Goal: Information Seeking & Learning: Check status

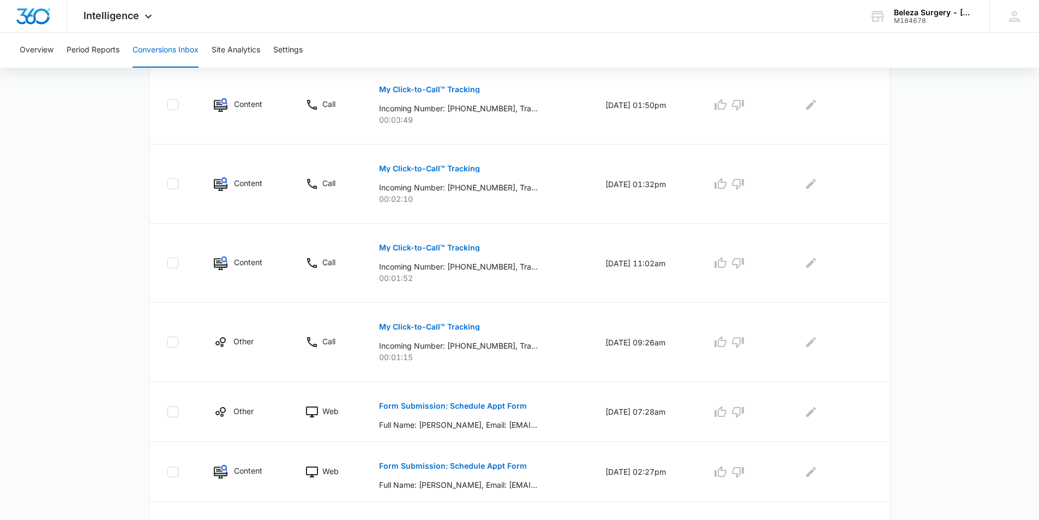
scroll to position [611, 0]
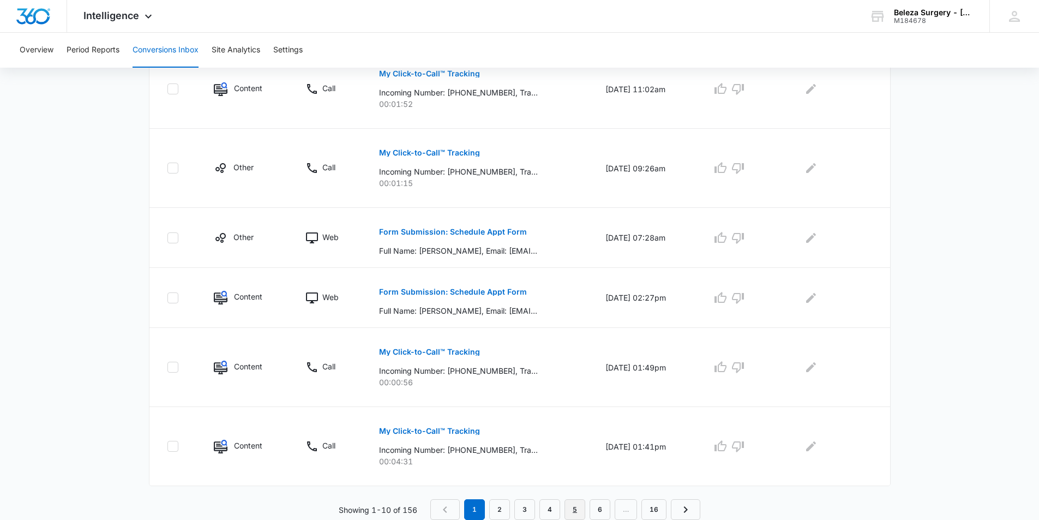
click at [577, 512] on link "5" at bounding box center [575, 509] width 21 height 21
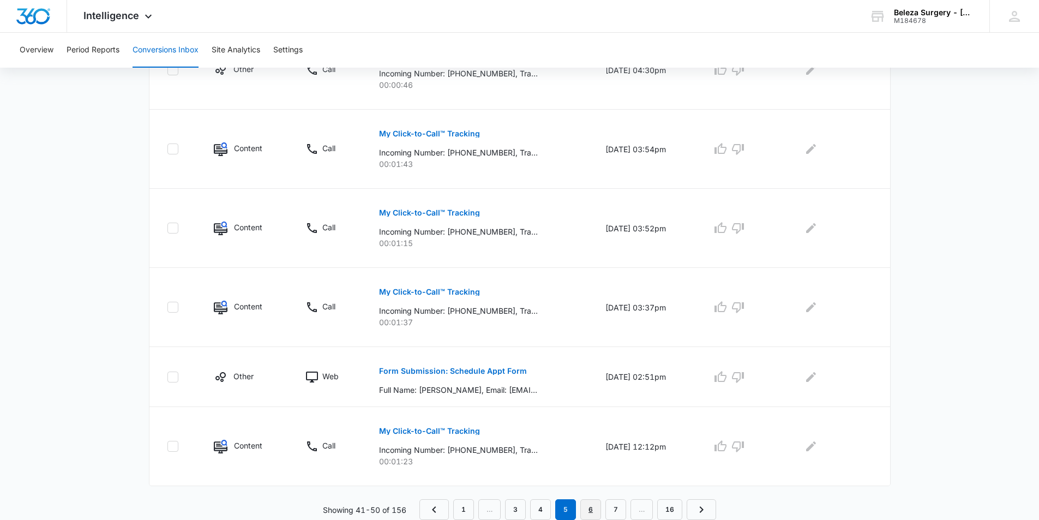
click at [593, 513] on link "6" at bounding box center [591, 509] width 21 height 21
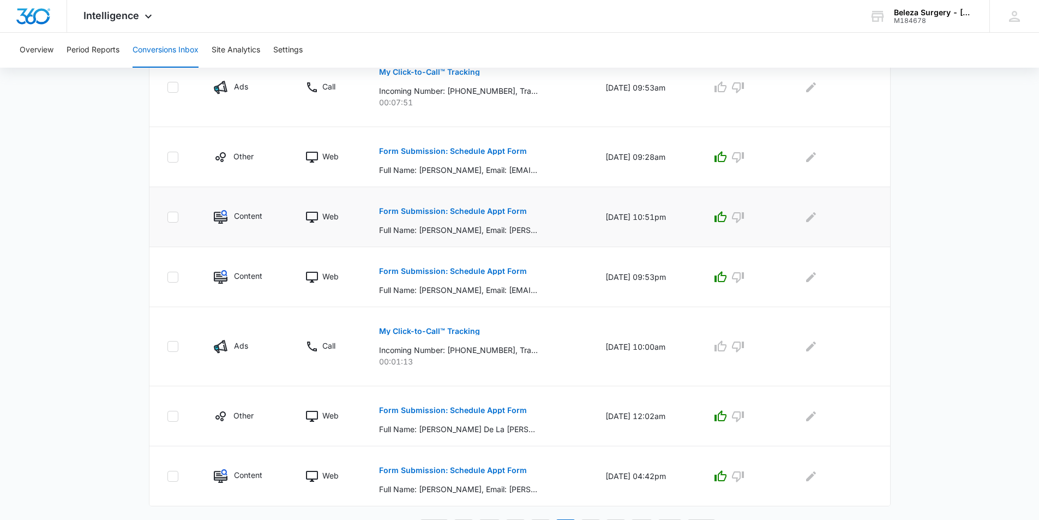
scroll to position [534, 0]
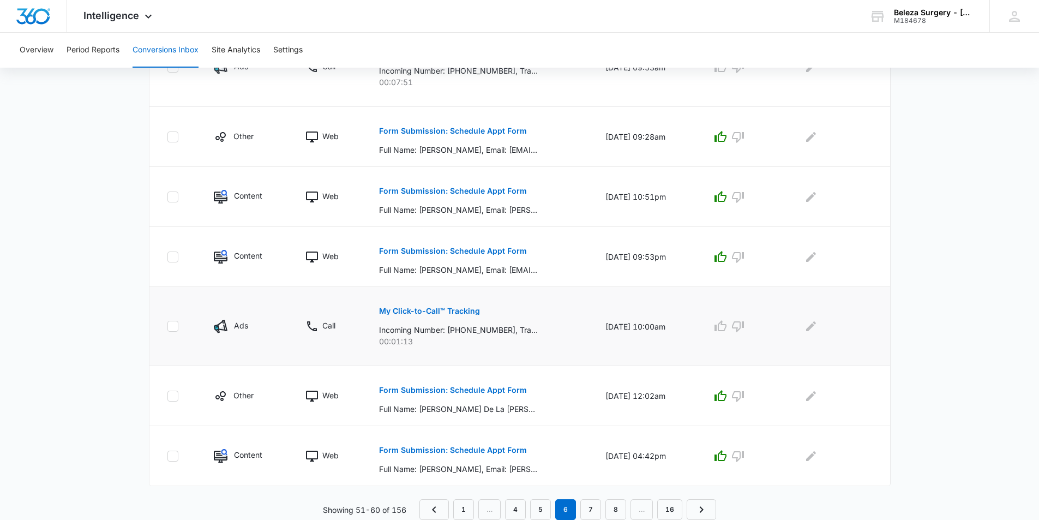
click at [446, 315] on button "My Click-to-Call™ Tracking" at bounding box center [429, 311] width 101 height 26
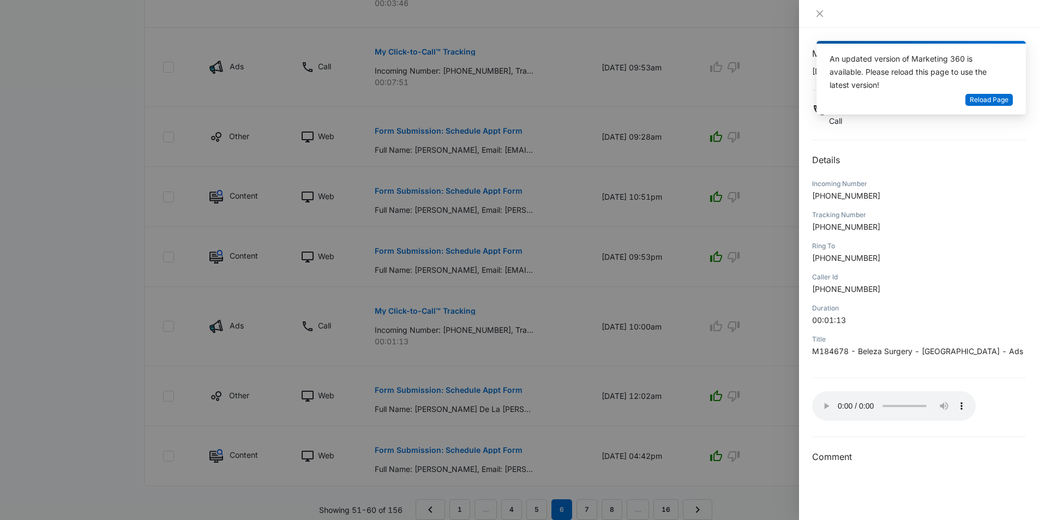
click at [669, 319] on div at bounding box center [519, 260] width 1039 height 520
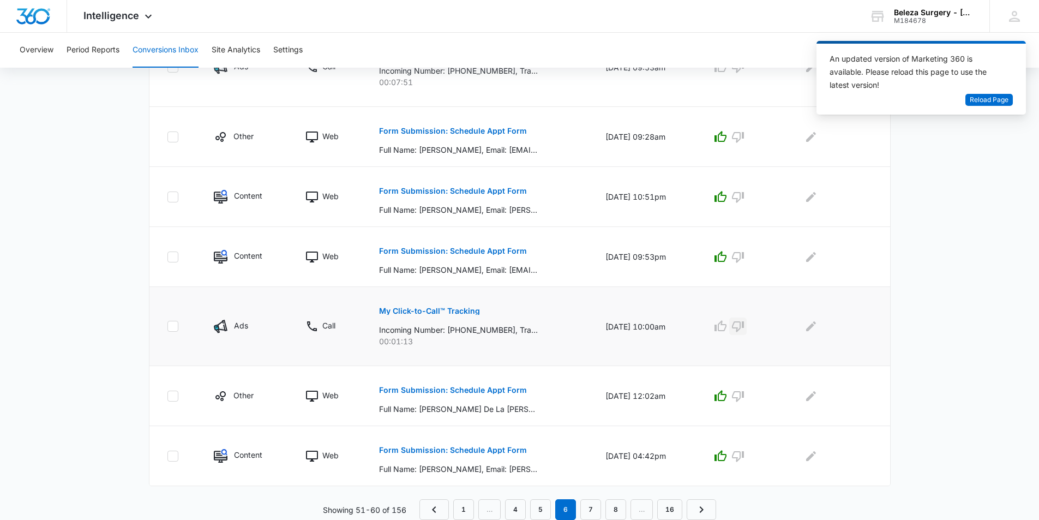
click at [744, 324] on icon "button" at bounding box center [738, 326] width 13 height 13
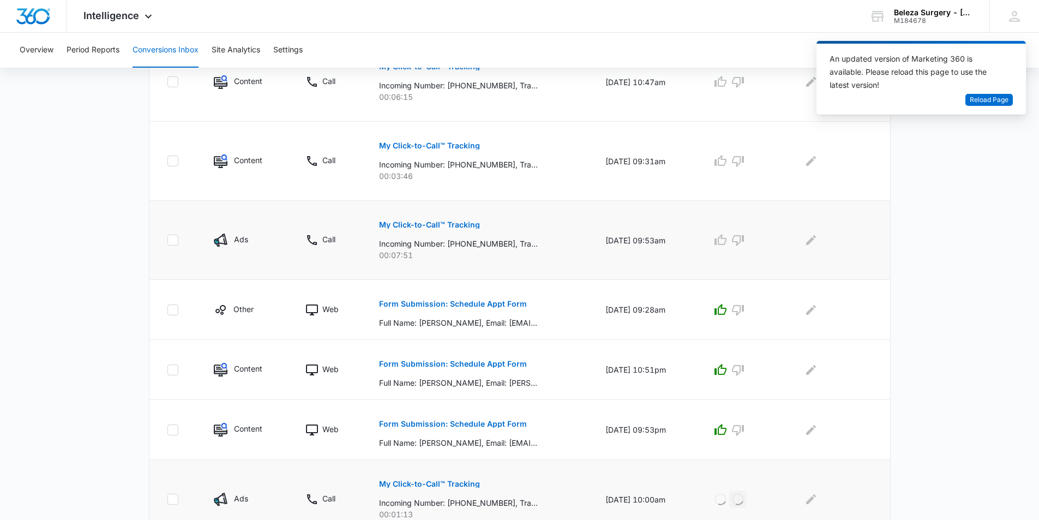
scroll to position [316, 0]
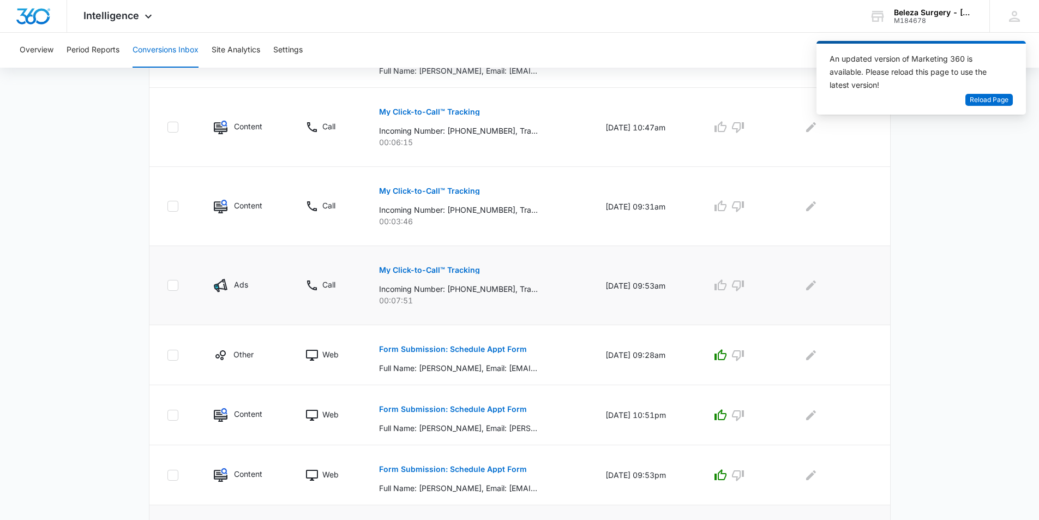
click at [471, 284] on p "Incoming Number: [PHONE_NUMBER], Tracking Number: [PHONE_NUMBER], Ring To: [PHO…" at bounding box center [458, 288] width 159 height 11
click at [442, 276] on button "My Click-to-Call™ Tracking" at bounding box center [429, 270] width 101 height 26
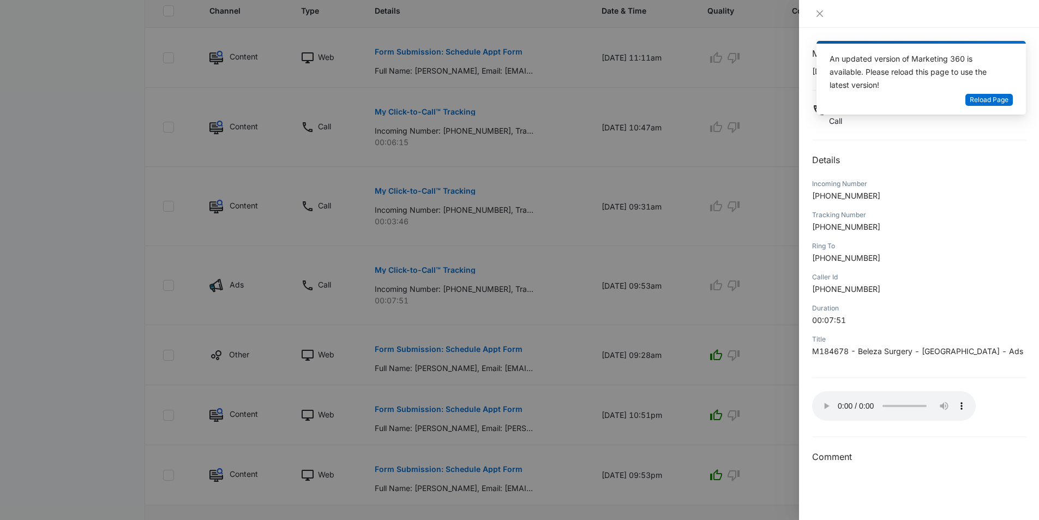
click at [642, 285] on div at bounding box center [519, 260] width 1039 height 520
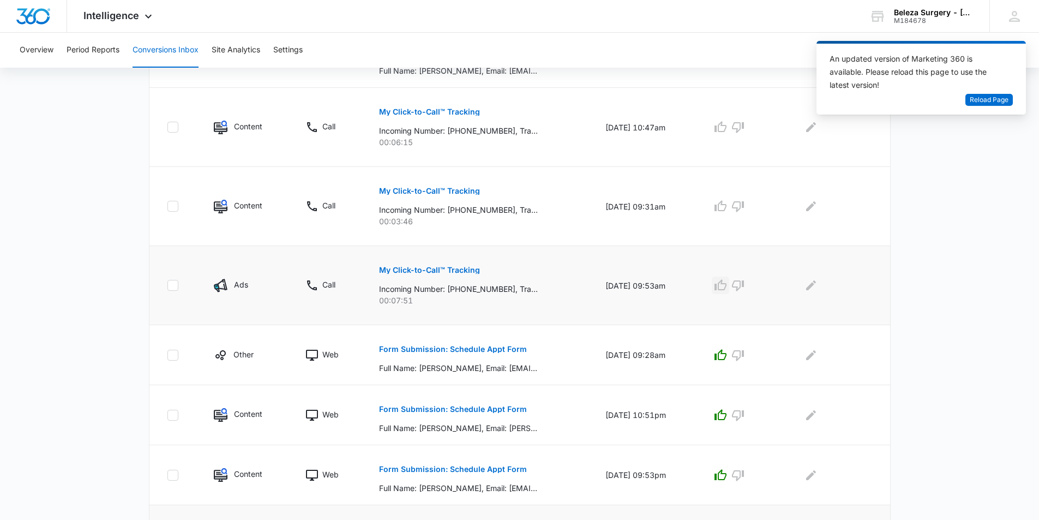
click at [726, 290] on icon "button" at bounding box center [720, 285] width 13 height 13
click at [412, 195] on button "My Click-to-Call™ Tracking" at bounding box center [429, 191] width 101 height 26
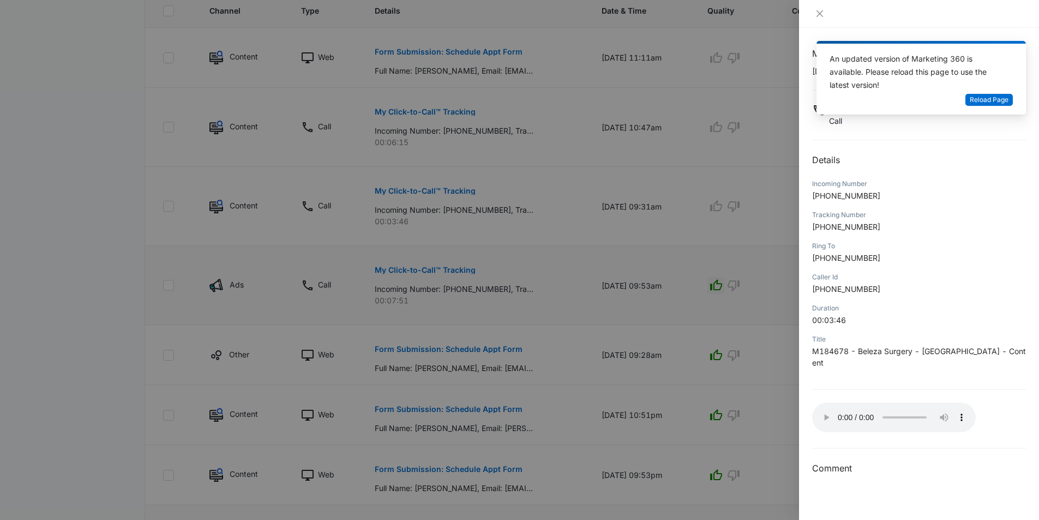
click at [879, 291] on p "[PHONE_NUMBER]" at bounding box center [919, 288] width 214 height 11
click at [717, 210] on div at bounding box center [519, 260] width 1039 height 520
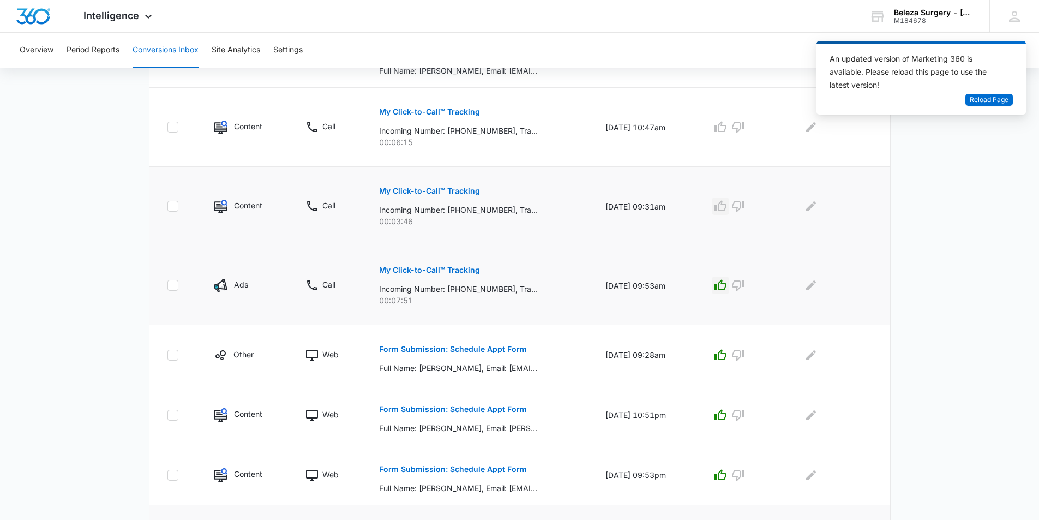
click at [720, 207] on button "button" at bounding box center [720, 206] width 17 height 17
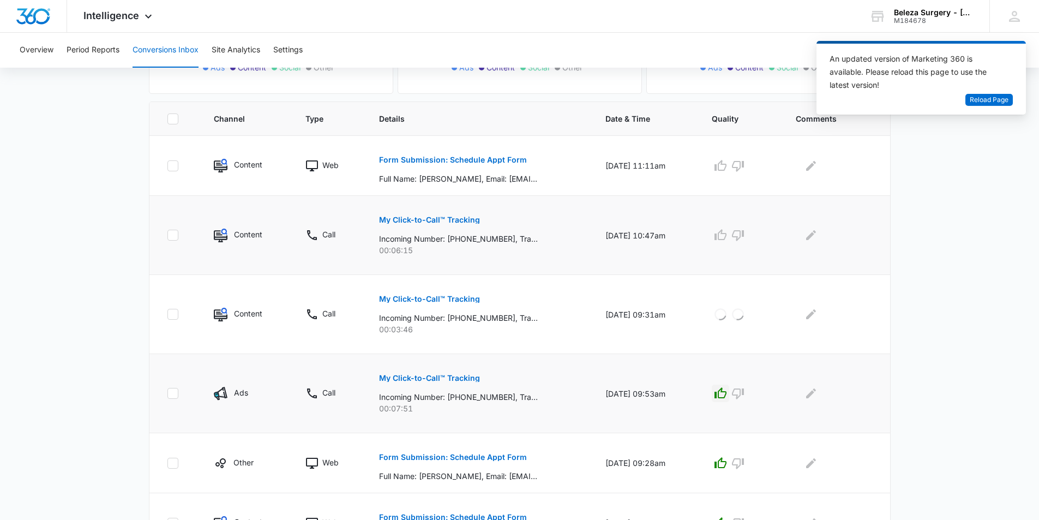
scroll to position [207, 0]
click at [727, 163] on icon "button" at bounding box center [720, 166] width 13 height 13
click at [444, 220] on p "My Click-to-Call™ Tracking" at bounding box center [429, 221] width 101 height 8
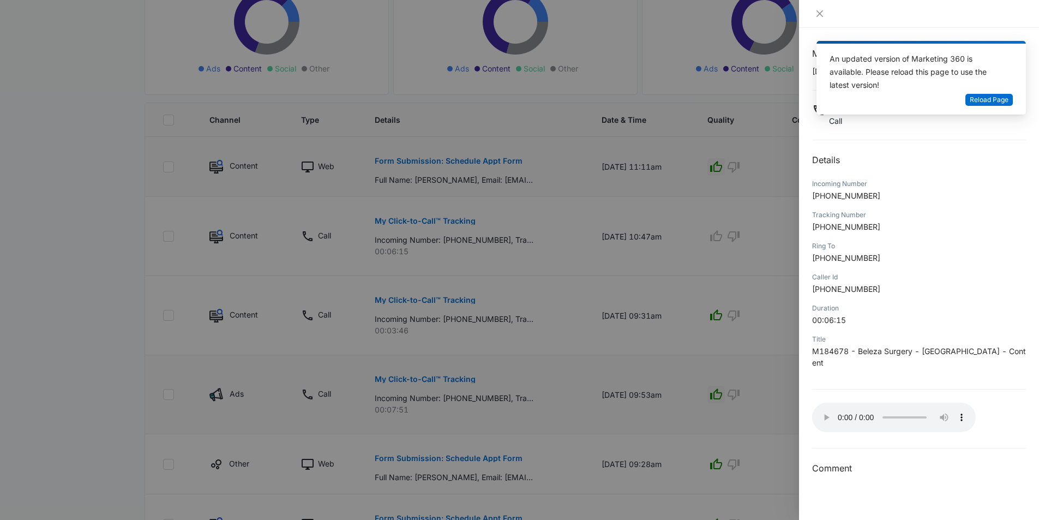
click at [663, 264] on div at bounding box center [519, 260] width 1039 height 520
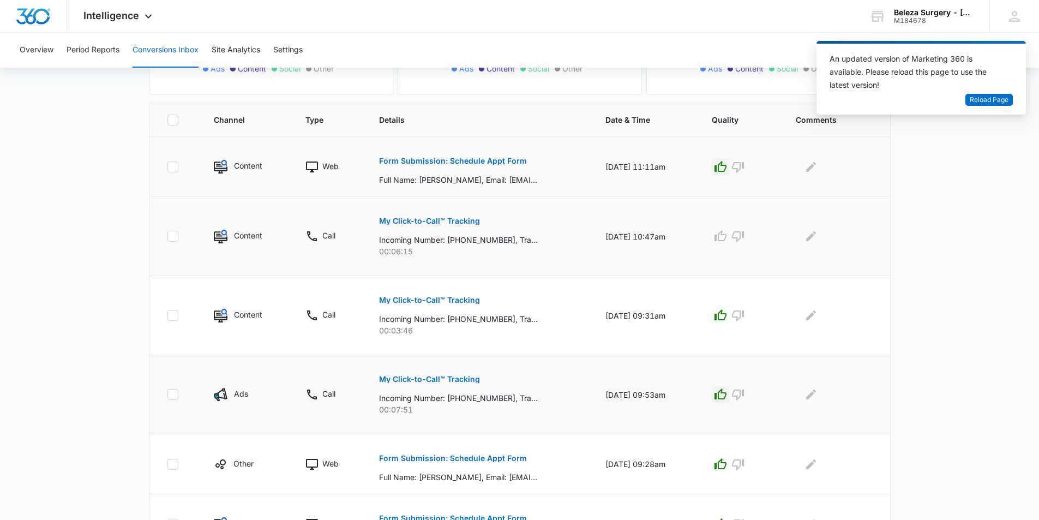
click at [717, 229] on td at bounding box center [741, 236] width 84 height 79
click at [725, 237] on icon "button" at bounding box center [721, 235] width 12 height 11
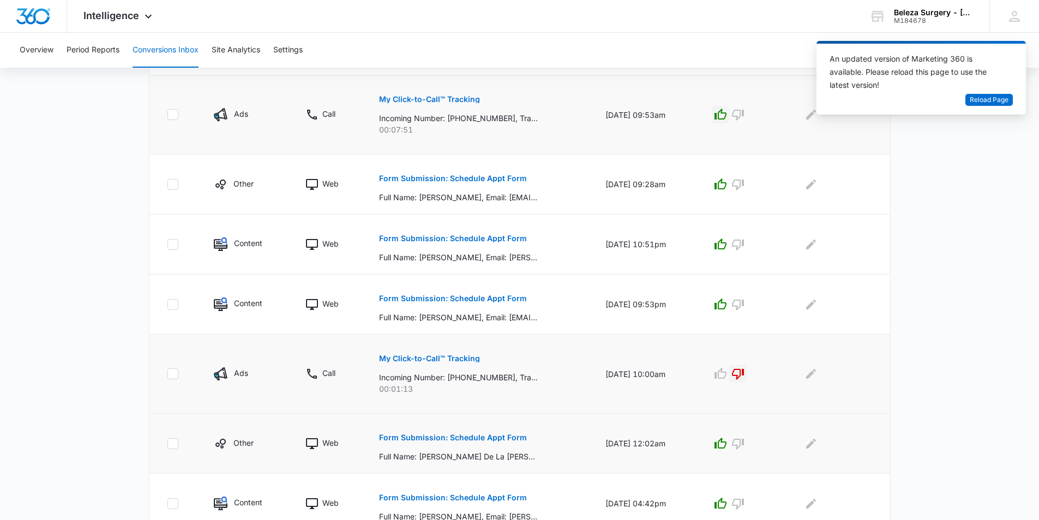
scroll to position [534, 0]
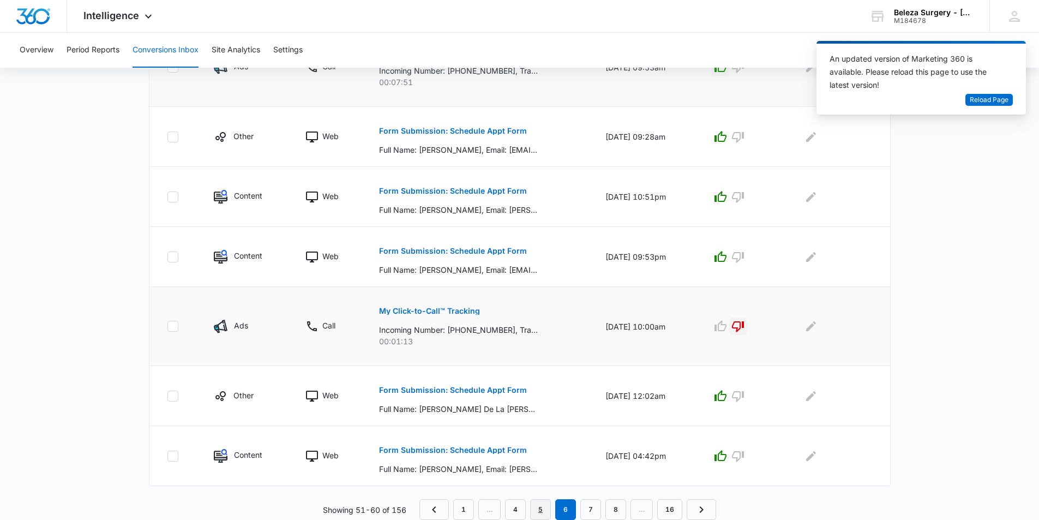
click at [542, 500] on link "5" at bounding box center [540, 509] width 21 height 21
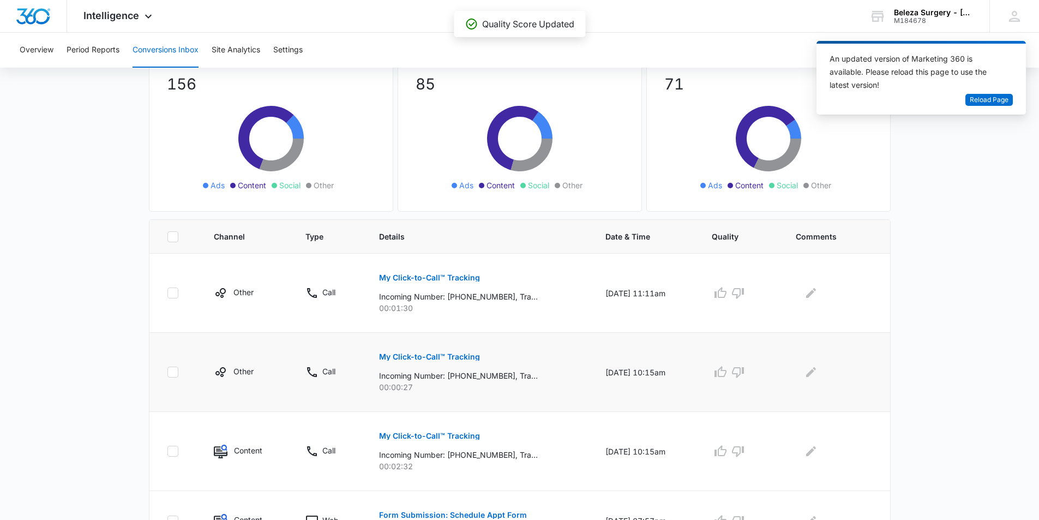
scroll to position [109, 0]
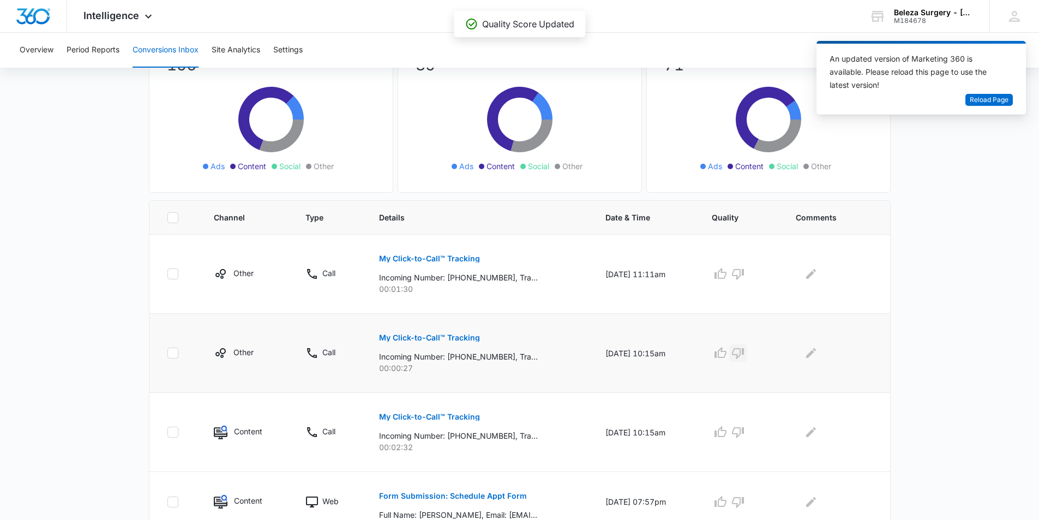
click at [744, 352] on icon "button" at bounding box center [738, 353] width 12 height 11
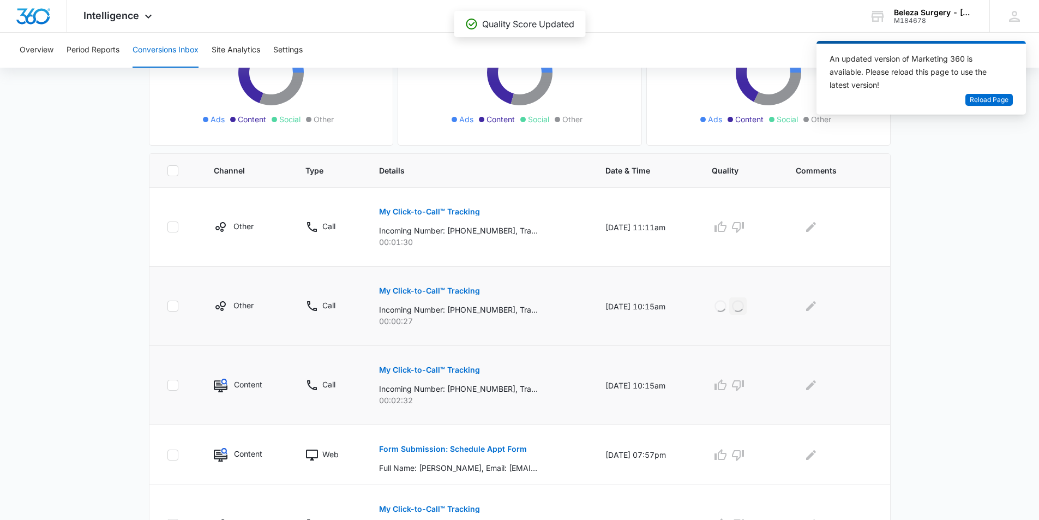
scroll to position [218, 0]
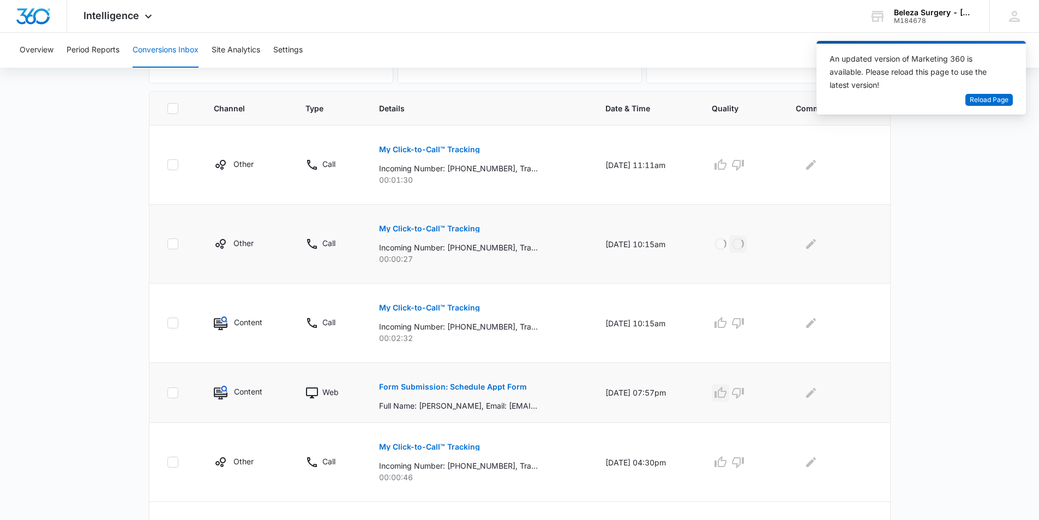
click at [727, 396] on icon "button" at bounding box center [720, 392] width 13 height 13
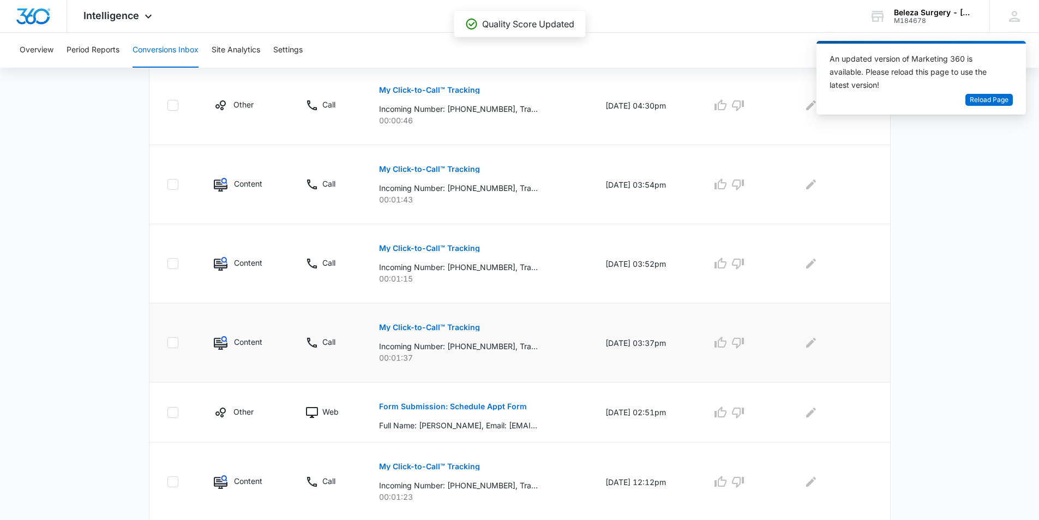
scroll to position [556, 0]
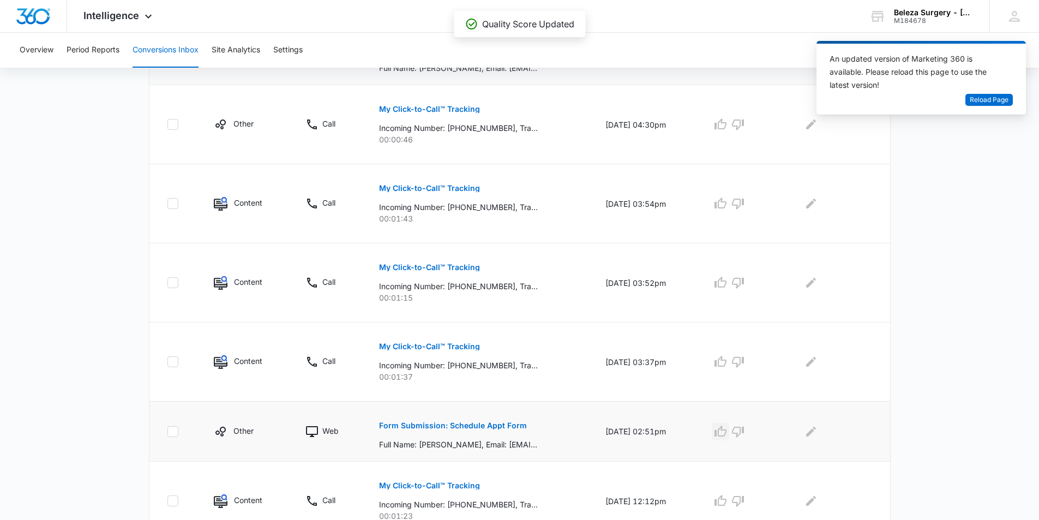
click at [727, 433] on icon "button" at bounding box center [720, 431] width 13 height 13
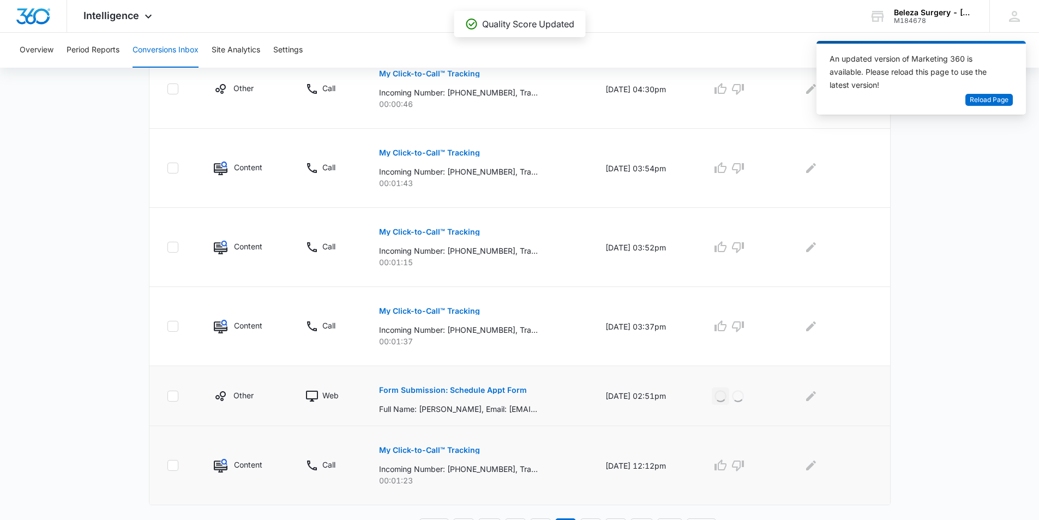
scroll to position [611, 0]
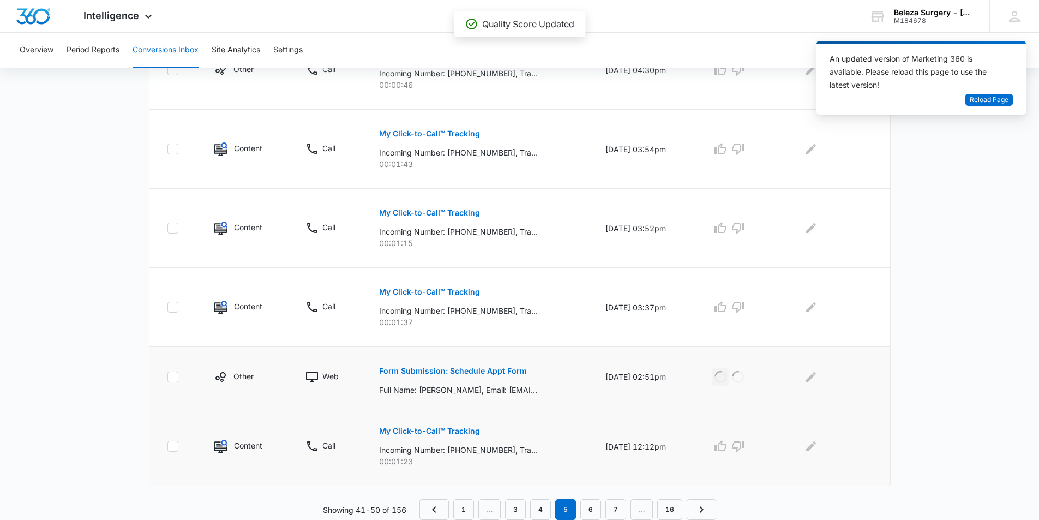
click at [464, 433] on p "My Click-to-Call™ Tracking" at bounding box center [429, 431] width 101 height 8
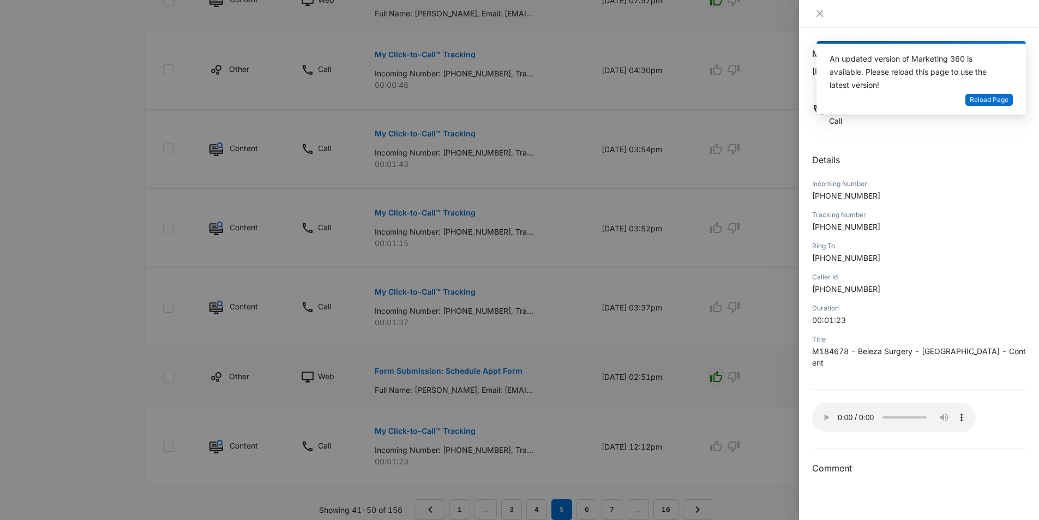
click at [732, 411] on div at bounding box center [519, 260] width 1039 height 520
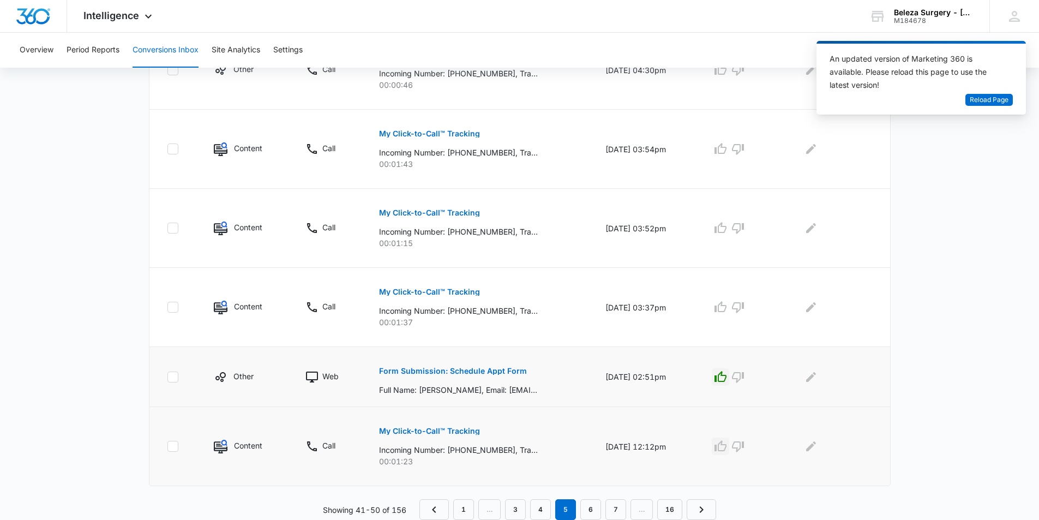
click at [723, 445] on icon "button" at bounding box center [721, 445] width 12 height 11
click at [424, 290] on p "My Click-to-Call™ Tracking" at bounding box center [429, 292] width 101 height 8
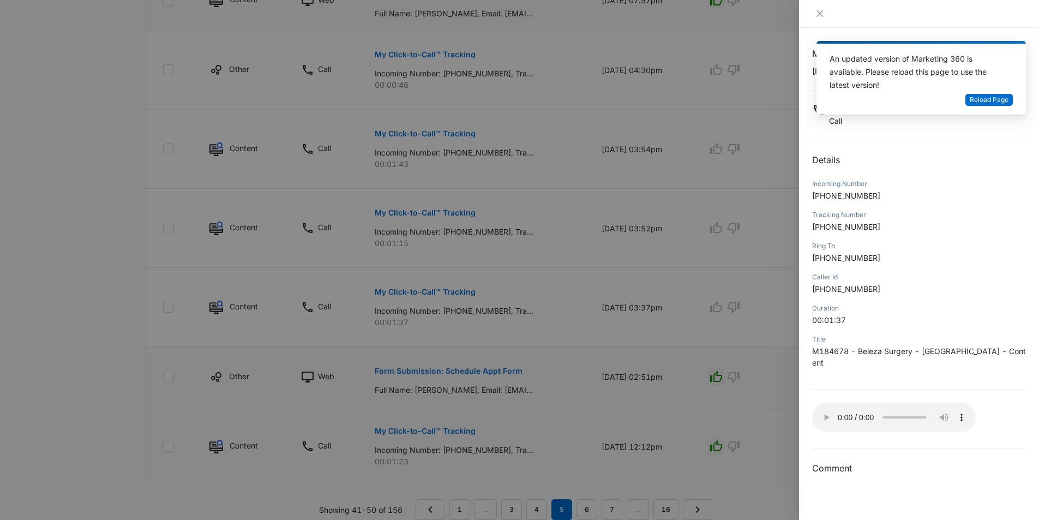
click at [744, 314] on div at bounding box center [519, 260] width 1039 height 520
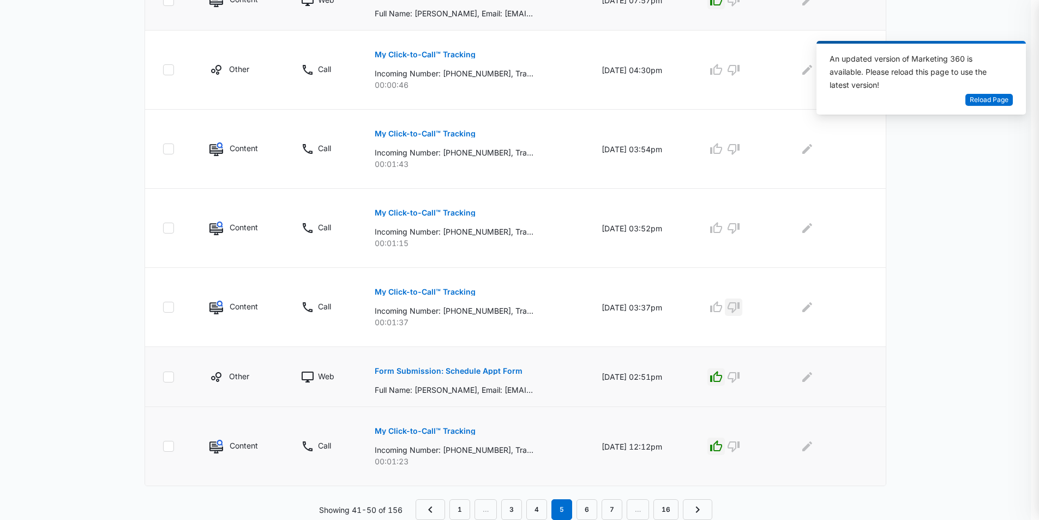
click at [739, 309] on icon "button" at bounding box center [733, 307] width 13 height 13
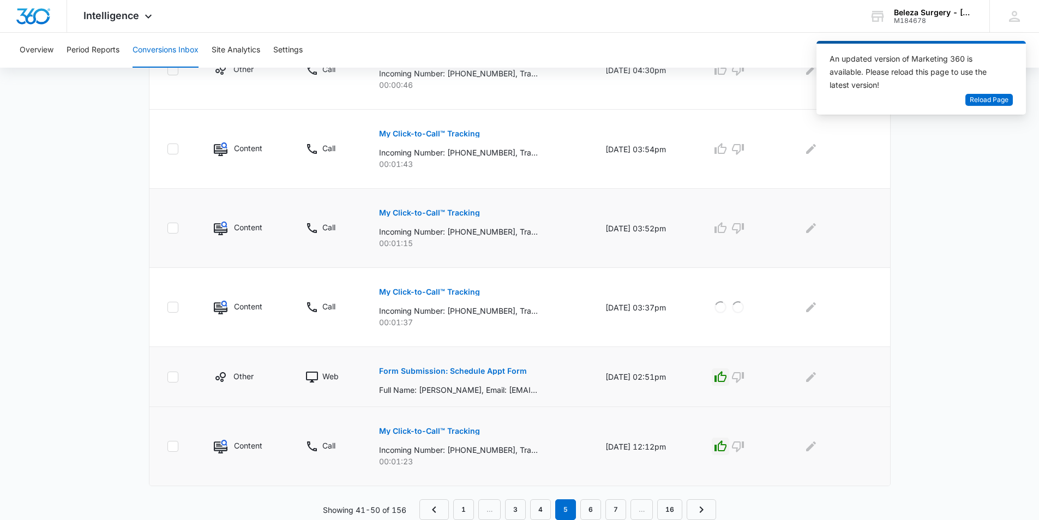
click at [459, 214] on p "My Click-to-Call™ Tracking" at bounding box center [429, 213] width 101 height 8
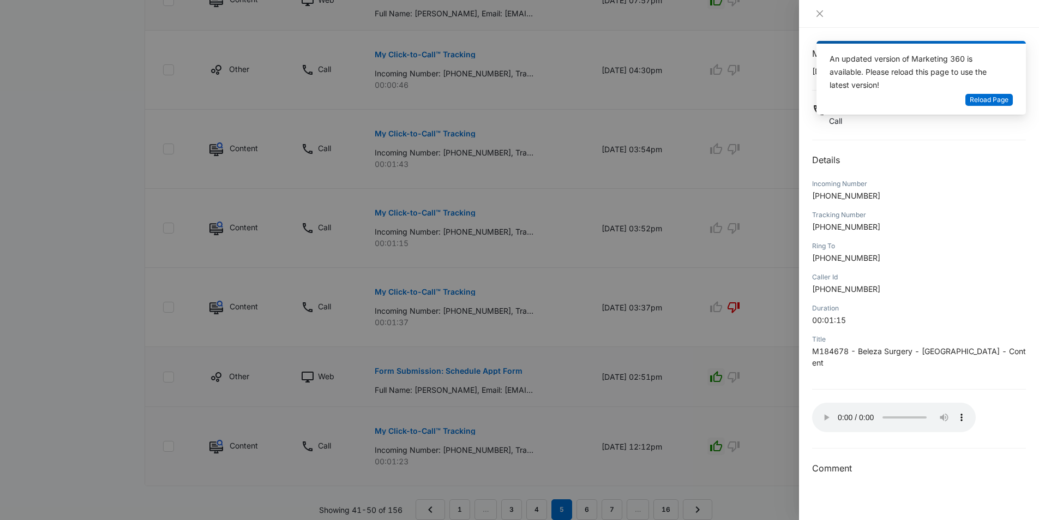
click at [128, 310] on div at bounding box center [519, 260] width 1039 height 520
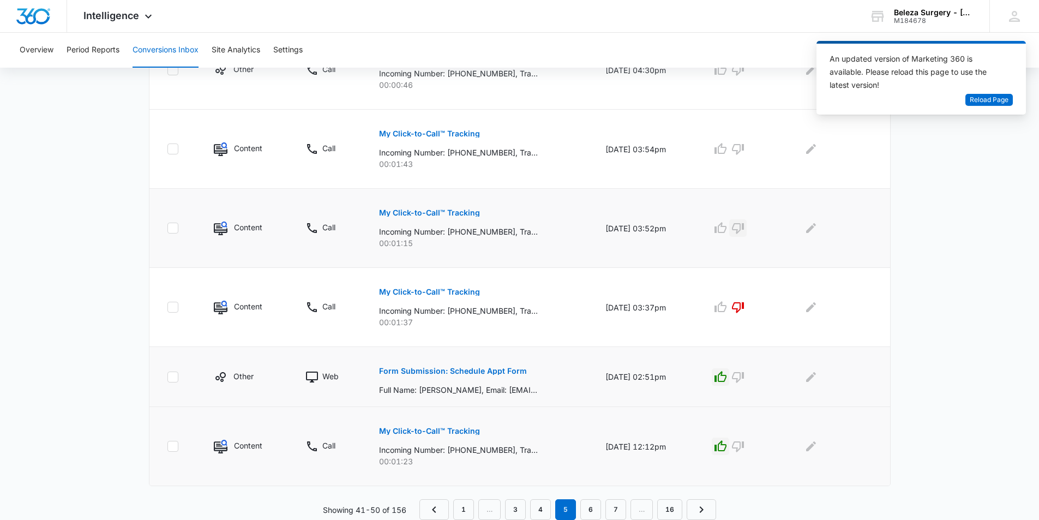
click at [741, 230] on icon "button" at bounding box center [738, 228] width 12 height 11
click at [434, 216] on p "My Click-to-Call™ Tracking" at bounding box center [429, 213] width 101 height 8
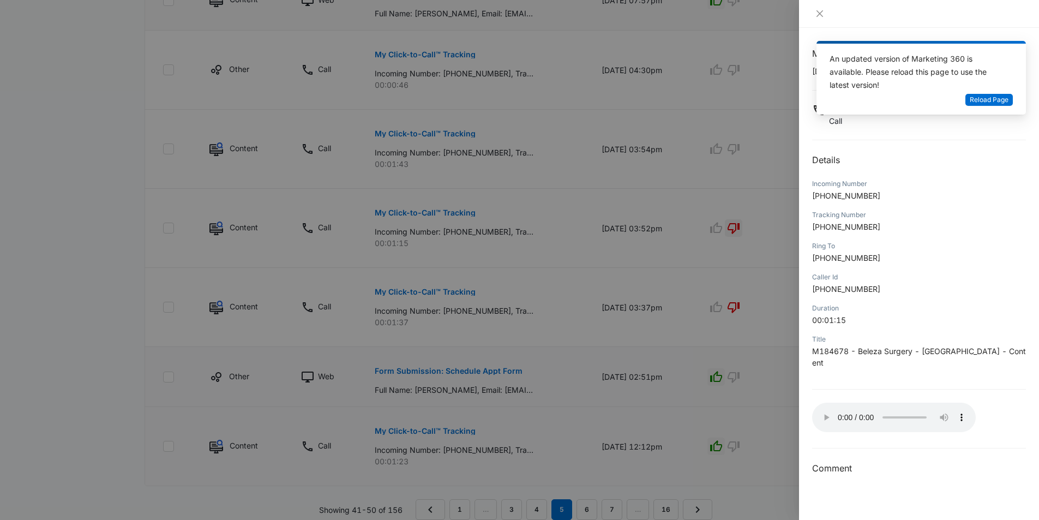
click at [567, 214] on div at bounding box center [519, 260] width 1039 height 520
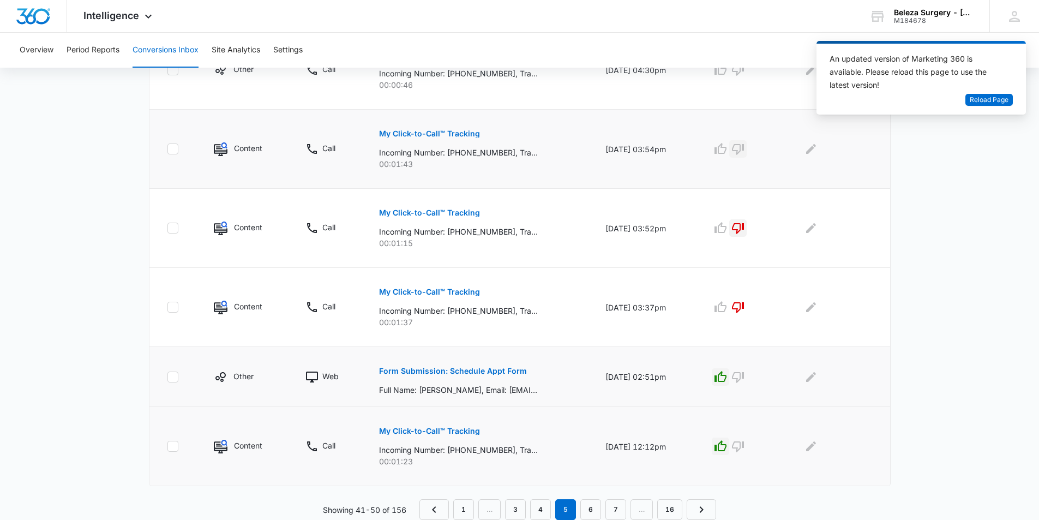
click at [747, 141] on button "button" at bounding box center [737, 148] width 17 height 17
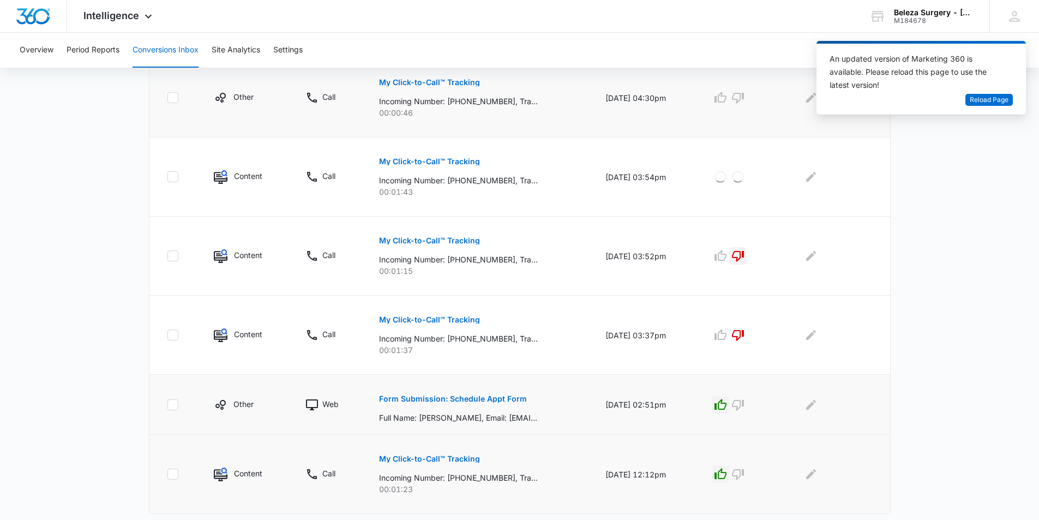
scroll to position [556, 0]
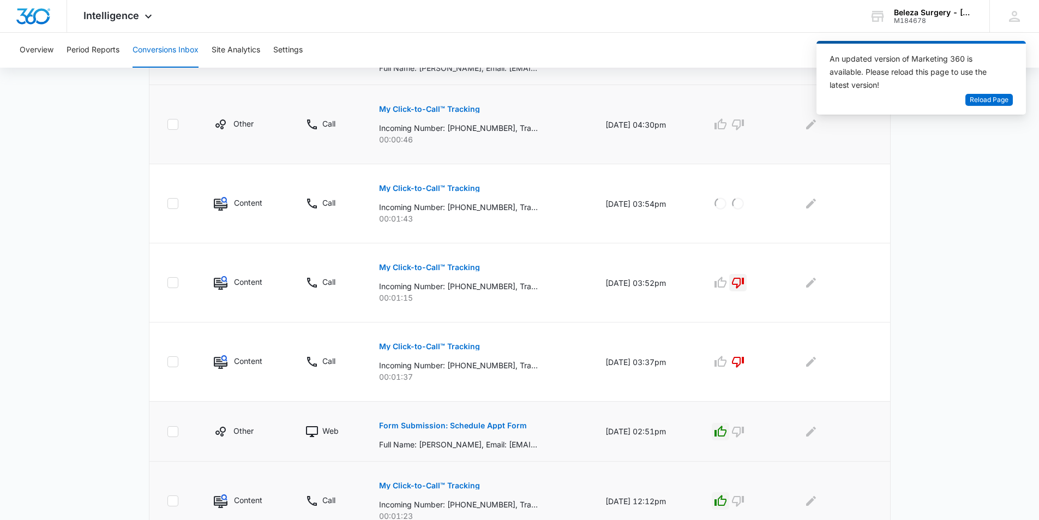
click at [428, 100] on button "My Click-to-Call™ Tracking" at bounding box center [429, 109] width 101 height 26
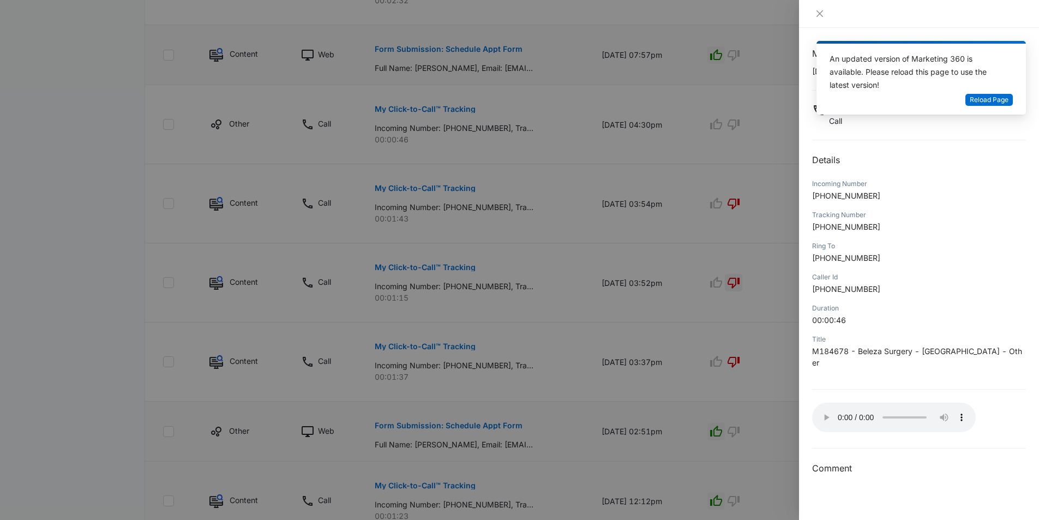
click at [620, 234] on div at bounding box center [519, 260] width 1039 height 520
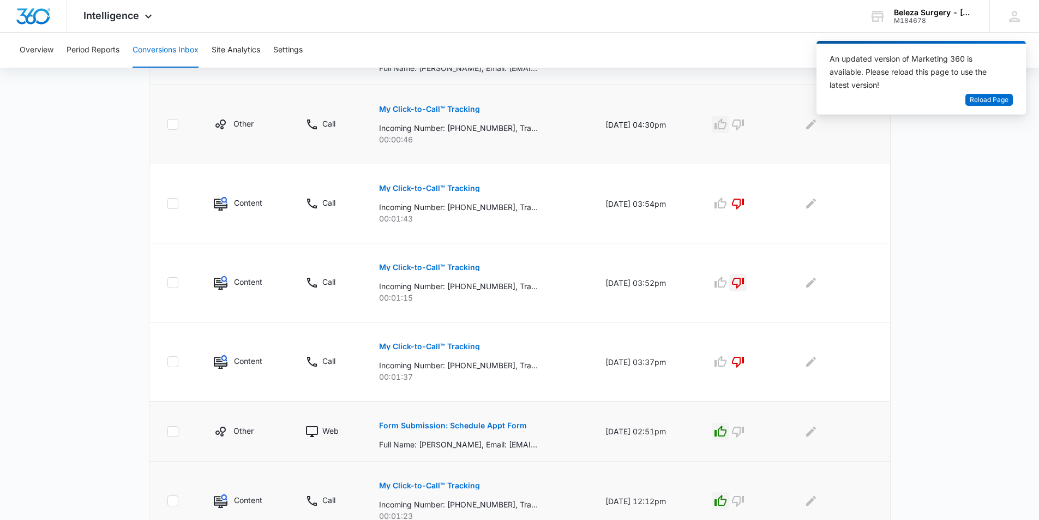
click at [727, 126] on icon "button" at bounding box center [720, 124] width 13 height 13
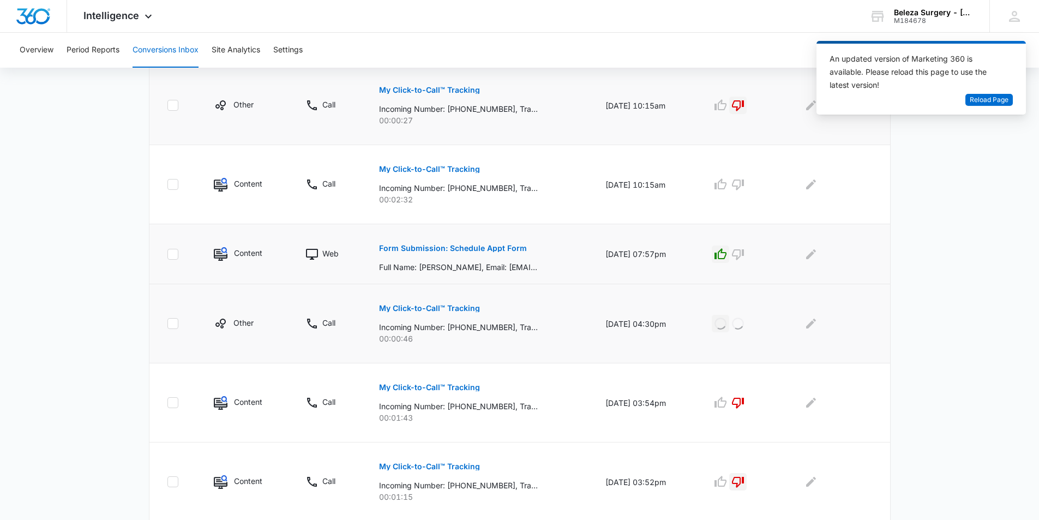
scroll to position [338, 0]
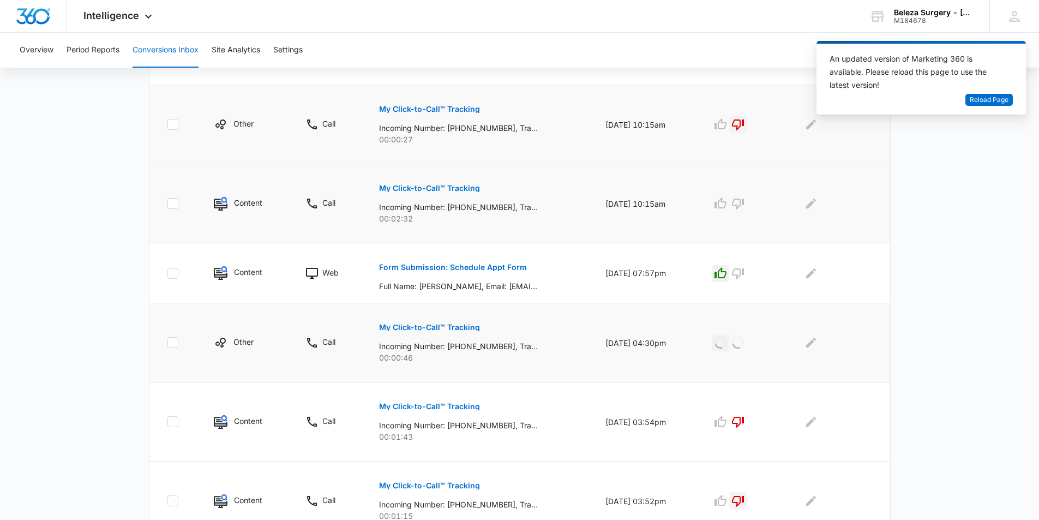
click at [432, 193] on button "My Click-to-Call™ Tracking" at bounding box center [429, 188] width 101 height 26
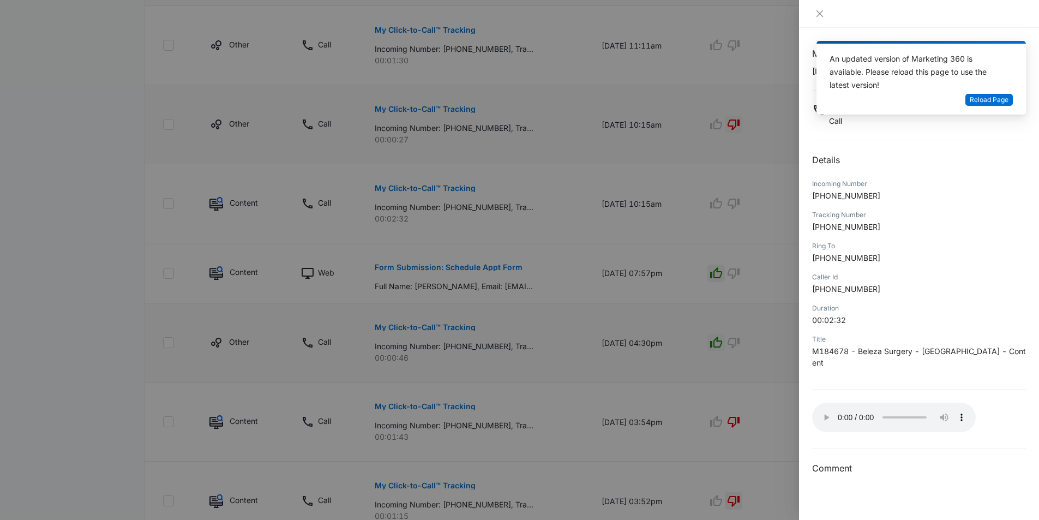
click at [670, 201] on div at bounding box center [519, 260] width 1039 height 520
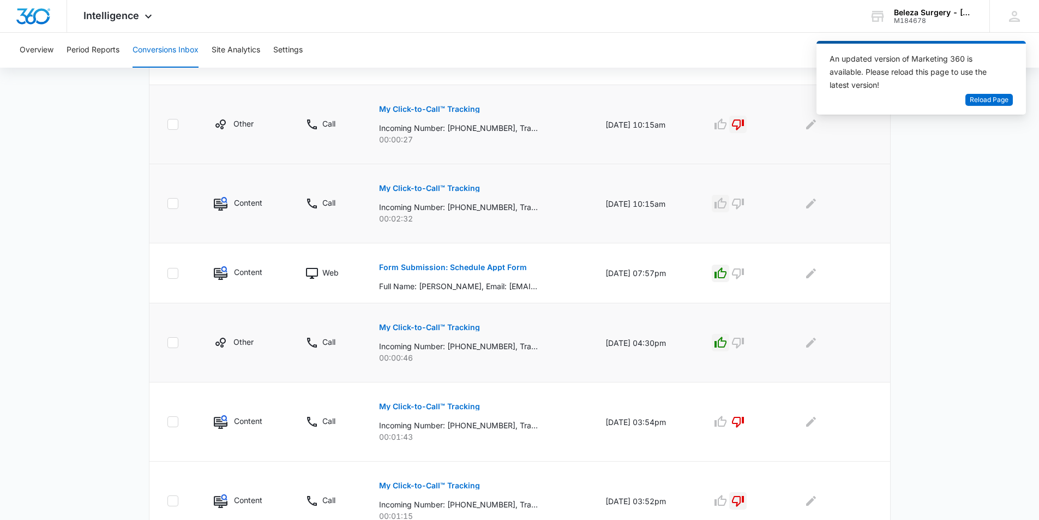
click at [725, 205] on icon "button" at bounding box center [720, 203] width 13 height 13
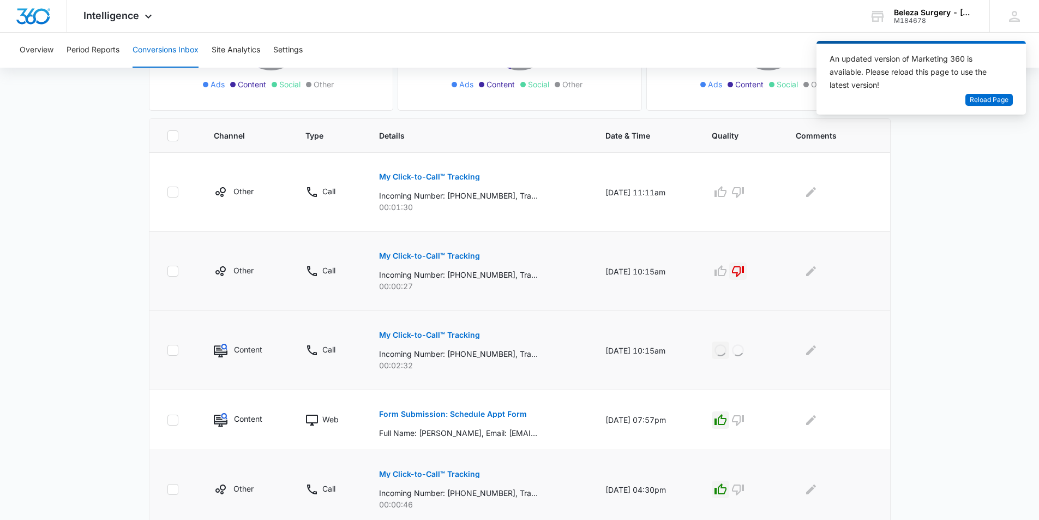
scroll to position [174, 0]
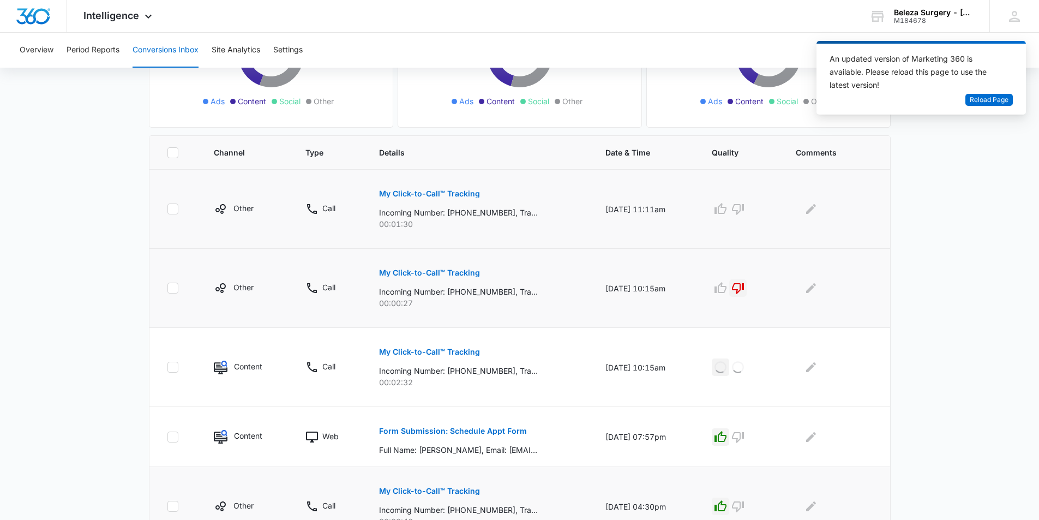
click at [437, 196] on p "My Click-to-Call™ Tracking" at bounding box center [429, 194] width 101 height 8
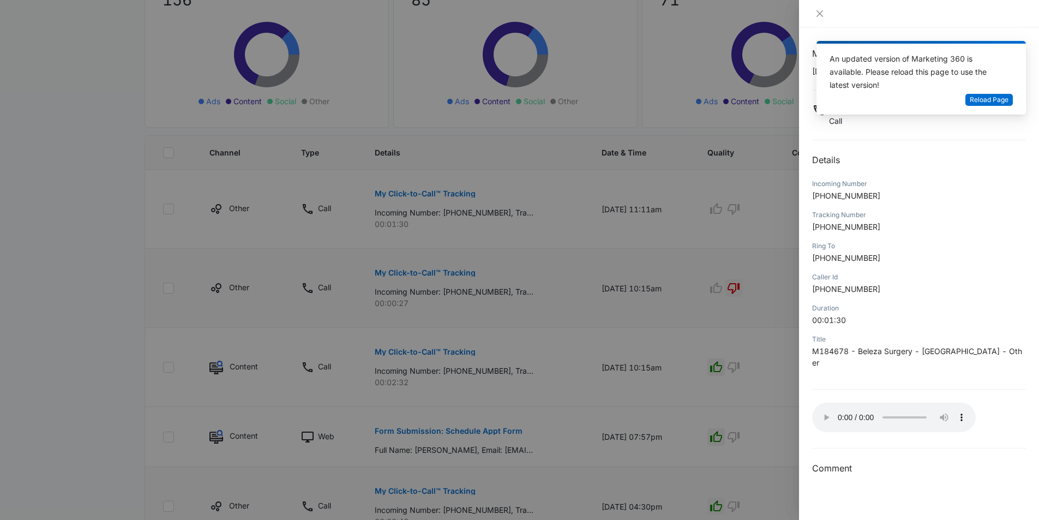
drag, startPoint x: 689, startPoint y: 282, endPoint x: 670, endPoint y: 271, distance: 21.8
click at [684, 278] on div at bounding box center [519, 260] width 1039 height 520
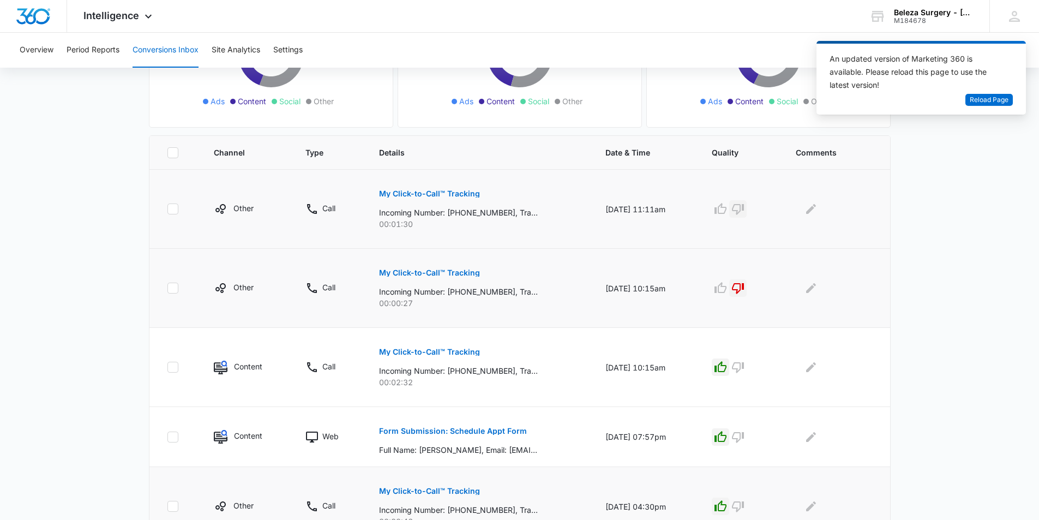
click at [743, 204] on icon "button" at bounding box center [738, 209] width 12 height 11
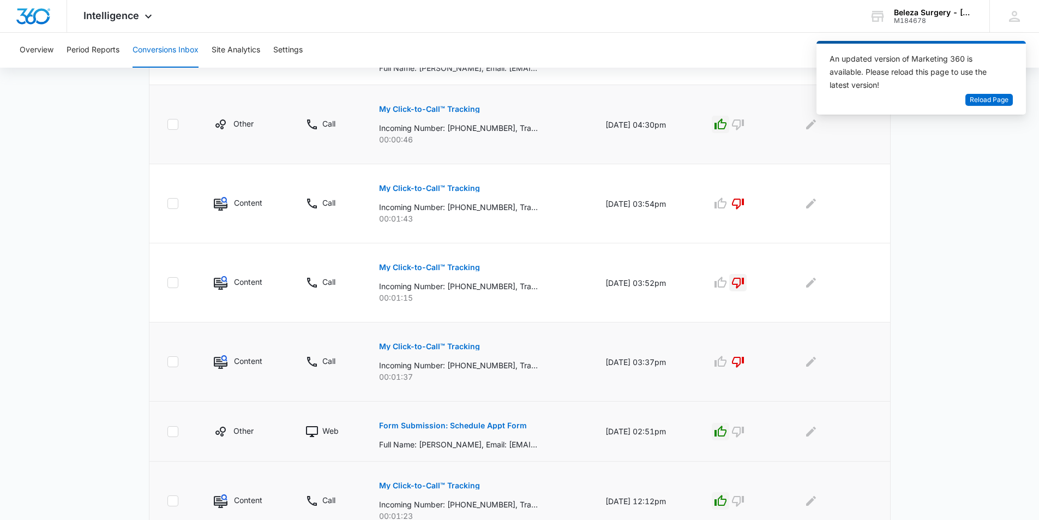
scroll to position [611, 0]
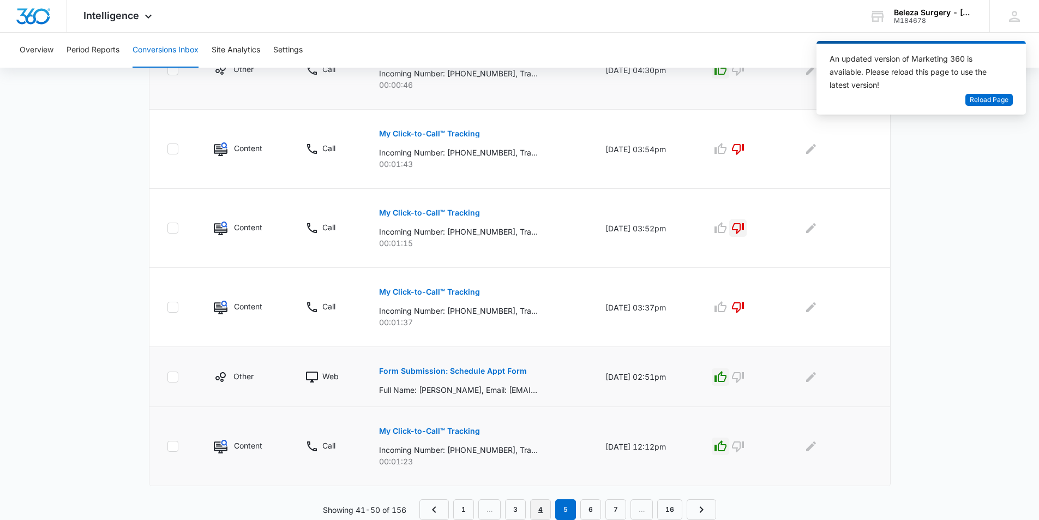
click at [540, 506] on link "4" at bounding box center [540, 509] width 21 height 21
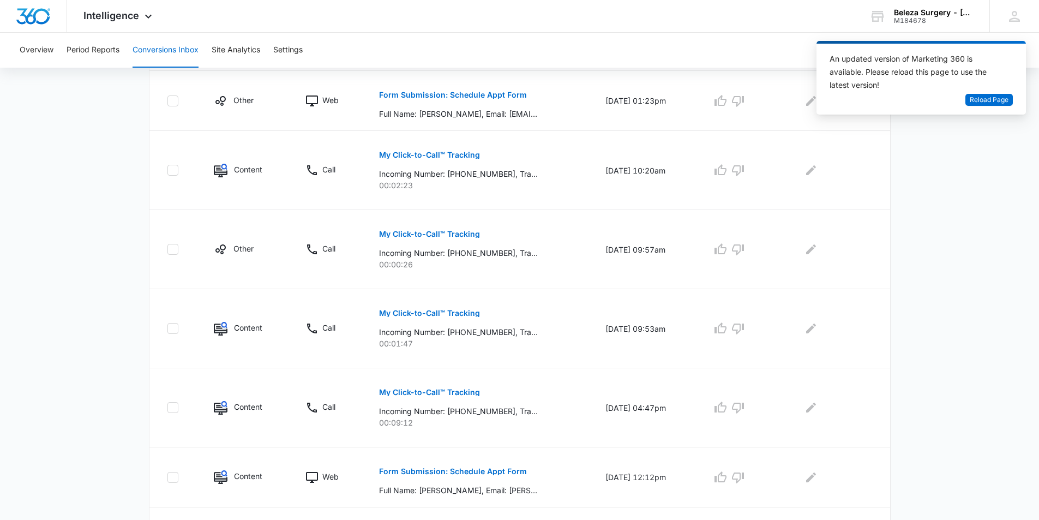
scroll to position [491, 0]
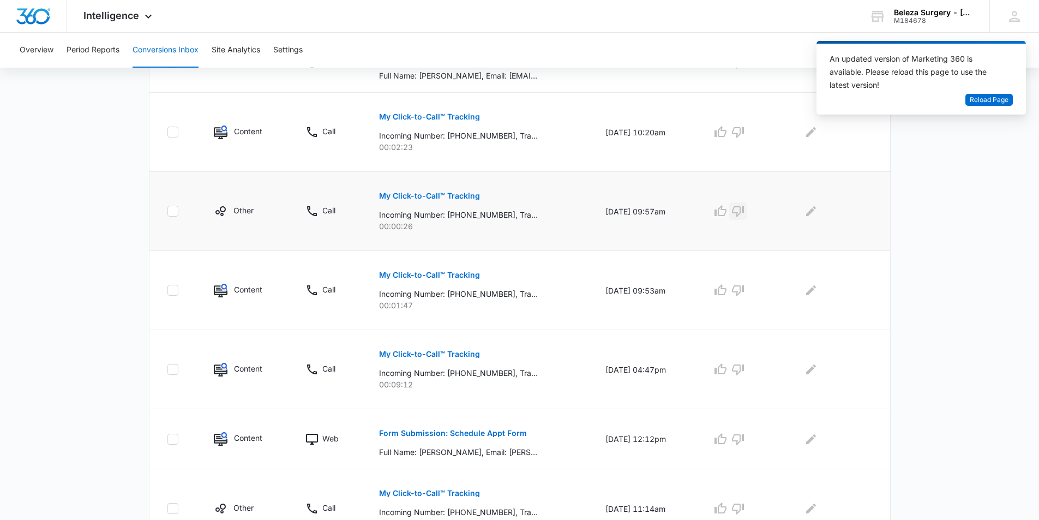
click at [744, 211] on icon "button" at bounding box center [738, 211] width 12 height 11
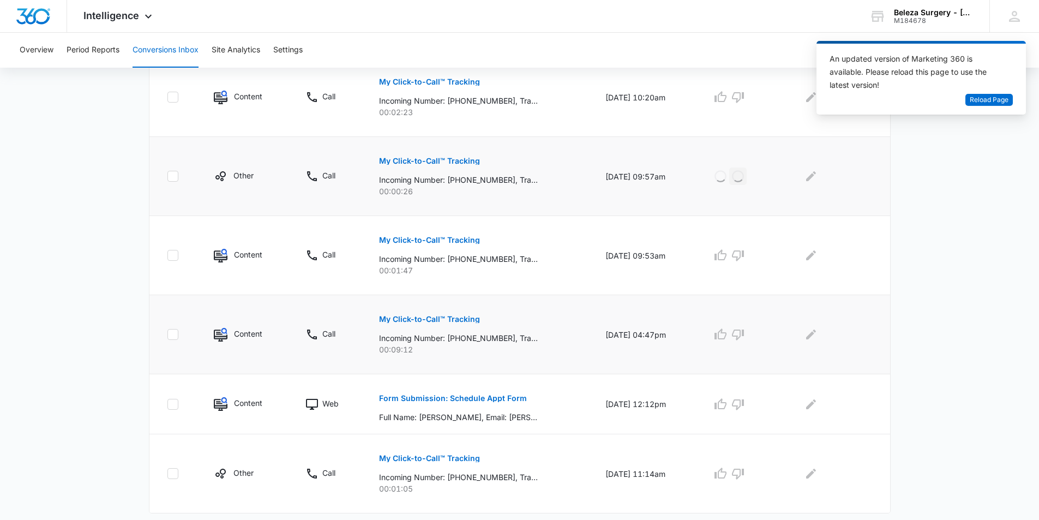
scroll to position [553, 0]
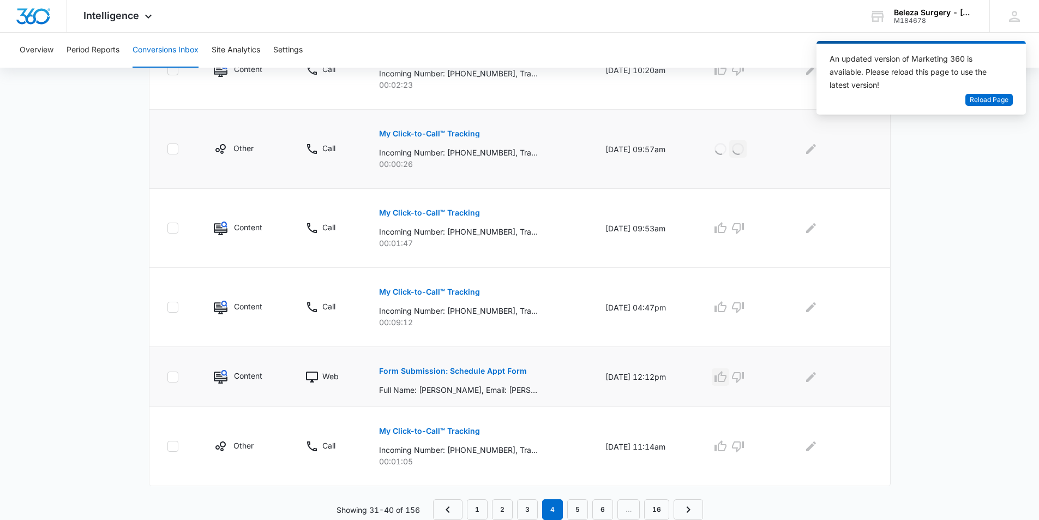
click at [727, 375] on icon "button" at bounding box center [721, 376] width 12 height 11
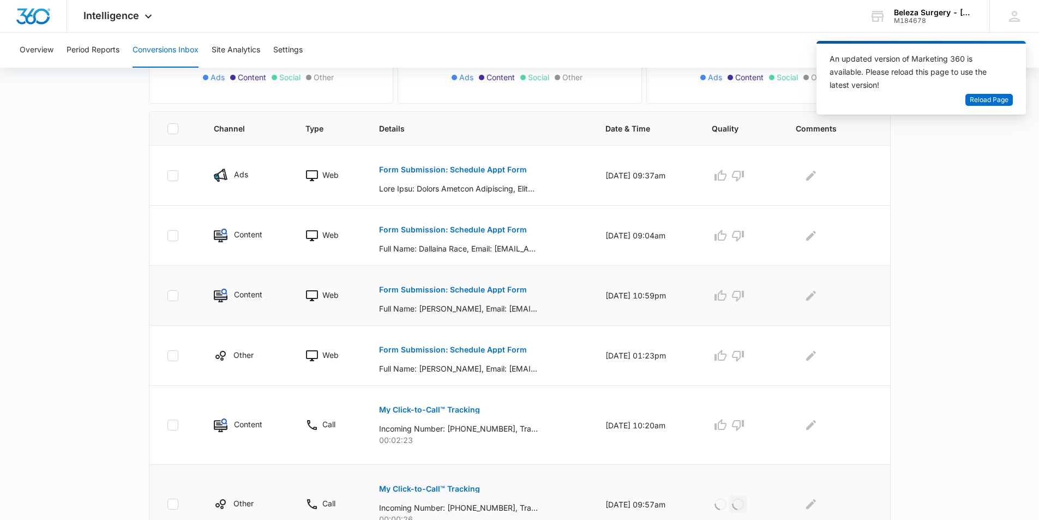
scroll to position [117, 0]
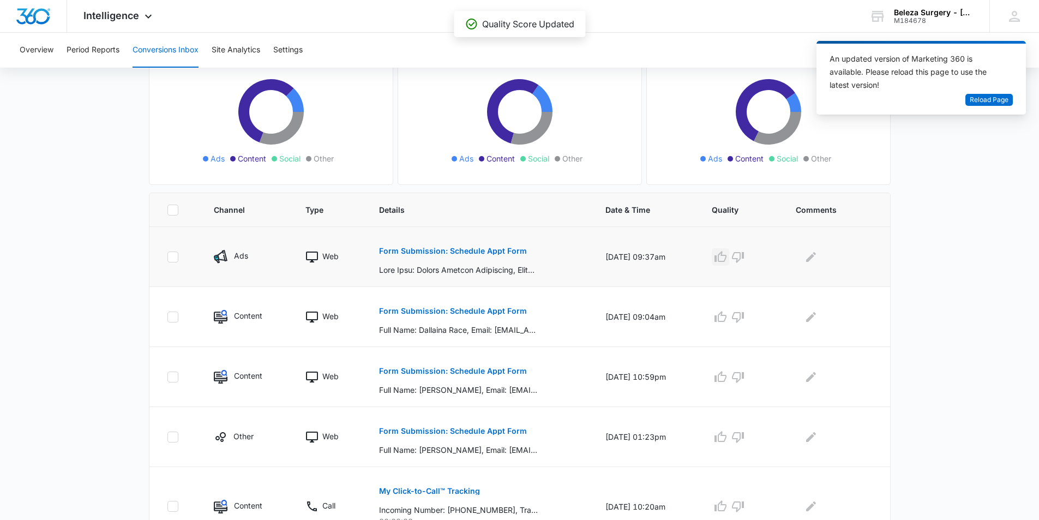
click at [727, 258] on icon "button" at bounding box center [721, 256] width 12 height 11
click at [724, 316] on icon "button" at bounding box center [720, 316] width 13 height 13
click at [727, 376] on icon "button" at bounding box center [720, 376] width 13 height 13
click at [726, 433] on icon "button" at bounding box center [720, 436] width 13 height 13
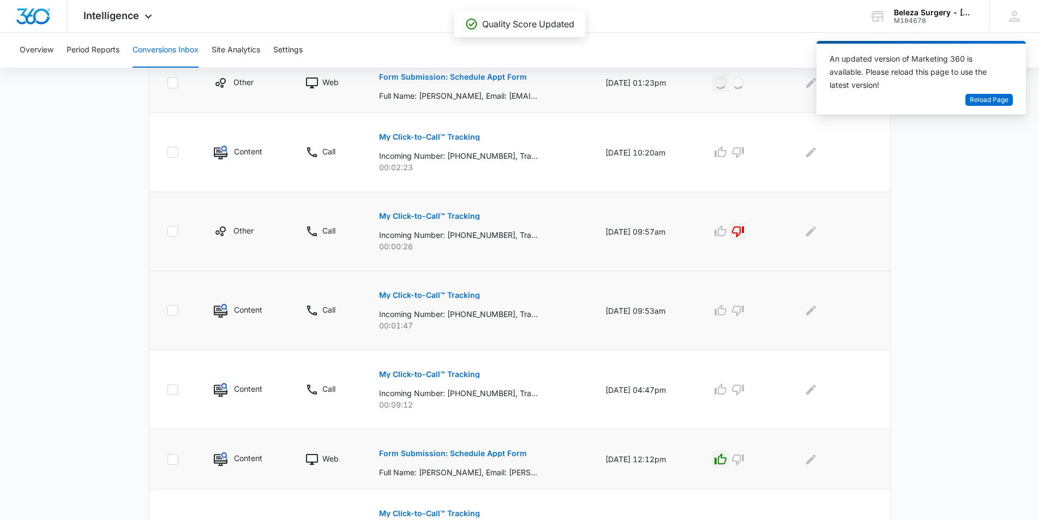
scroll to position [553, 0]
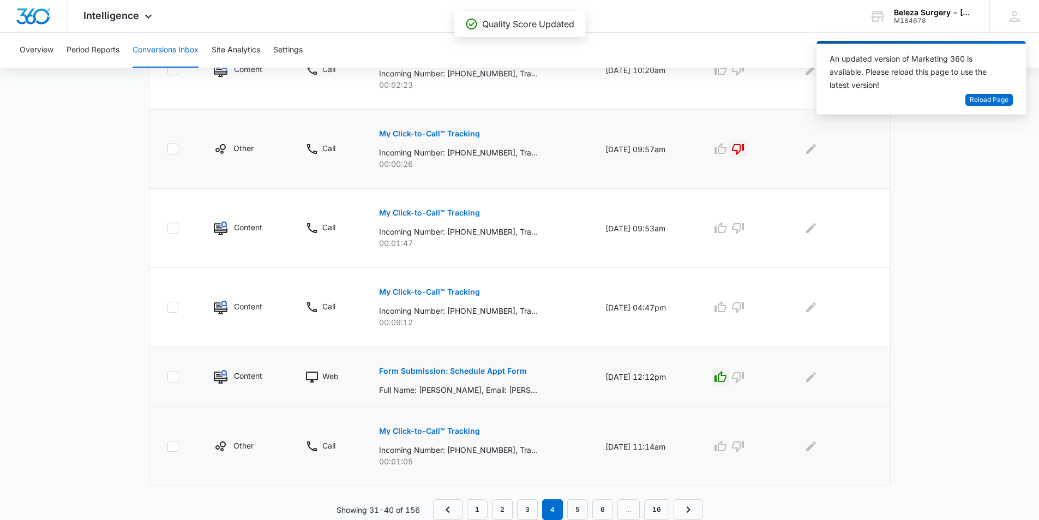
click at [431, 434] on p "My Click-to-Call™ Tracking" at bounding box center [429, 431] width 101 height 8
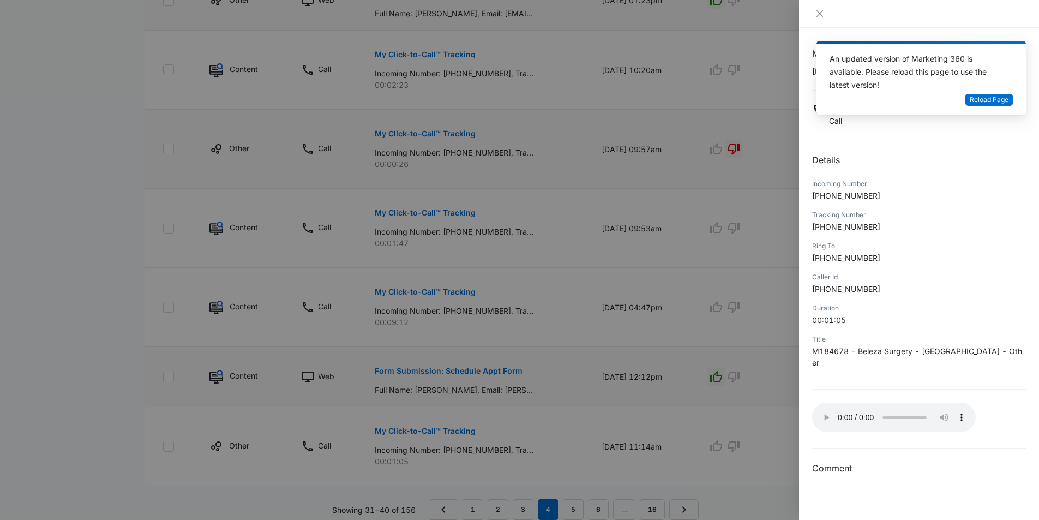
click at [629, 397] on div at bounding box center [519, 260] width 1039 height 520
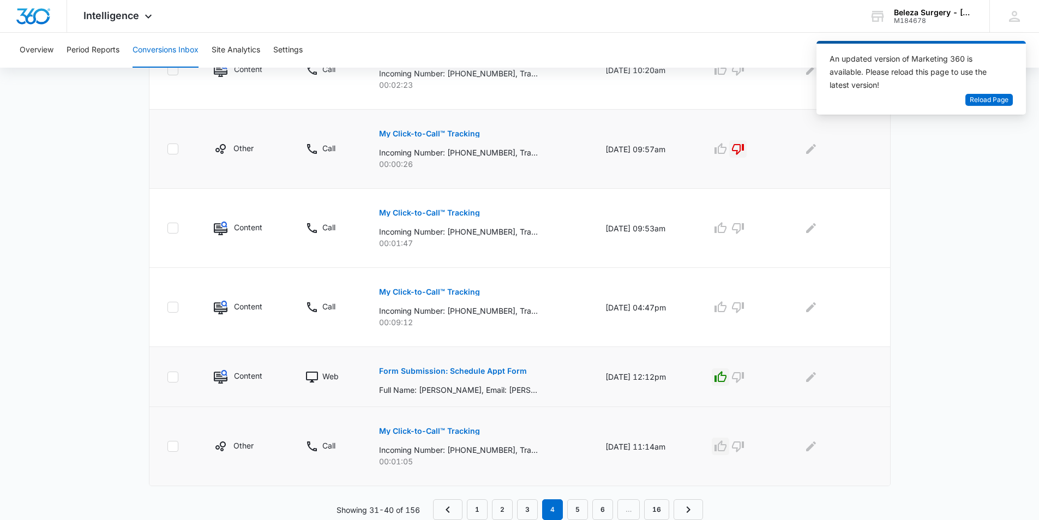
click at [726, 444] on icon "button" at bounding box center [721, 445] width 12 height 11
click at [438, 291] on p "My Click-to-Call™ Tracking" at bounding box center [429, 292] width 101 height 8
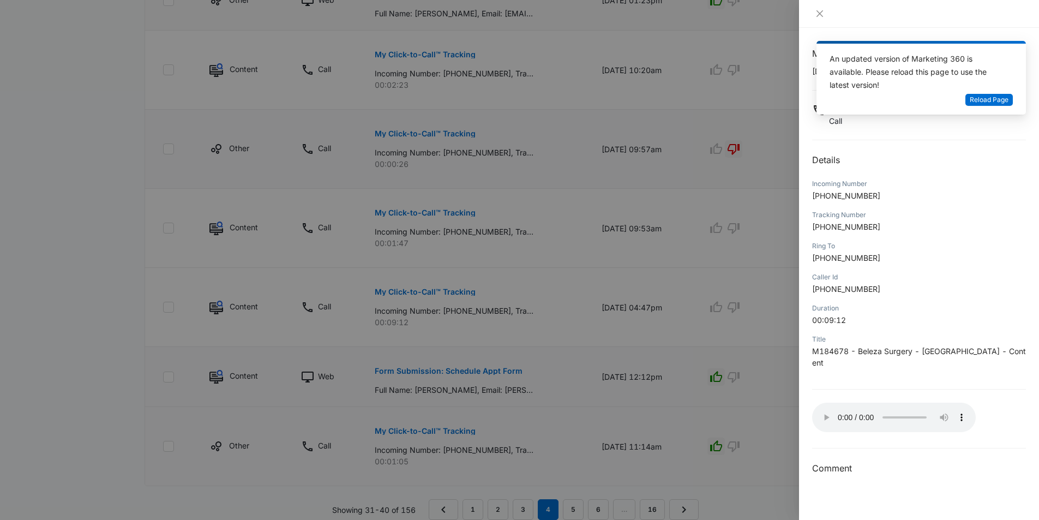
click at [671, 317] on div at bounding box center [519, 260] width 1039 height 520
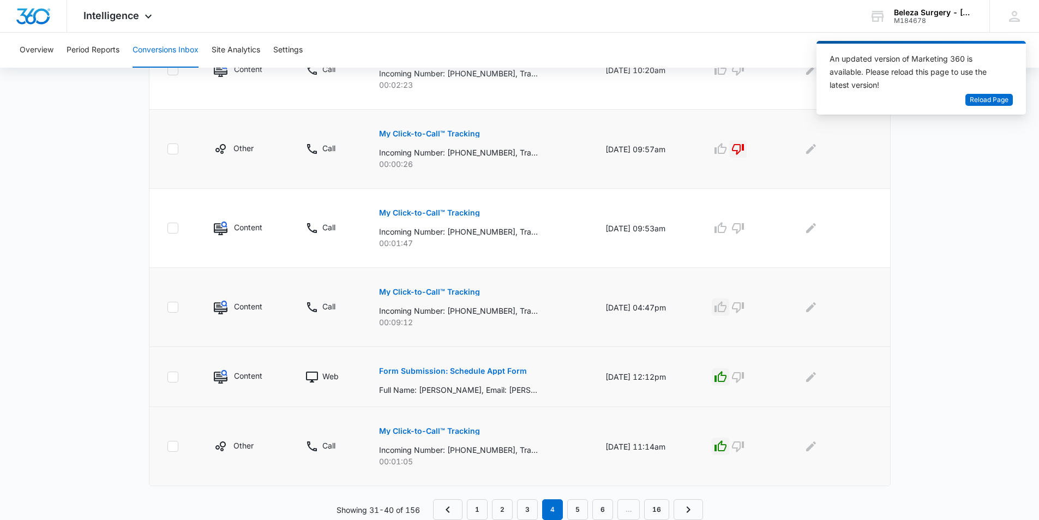
click at [722, 305] on icon "button" at bounding box center [720, 307] width 13 height 13
click at [428, 214] on p "My Click-to-Call™ Tracking" at bounding box center [429, 213] width 101 height 8
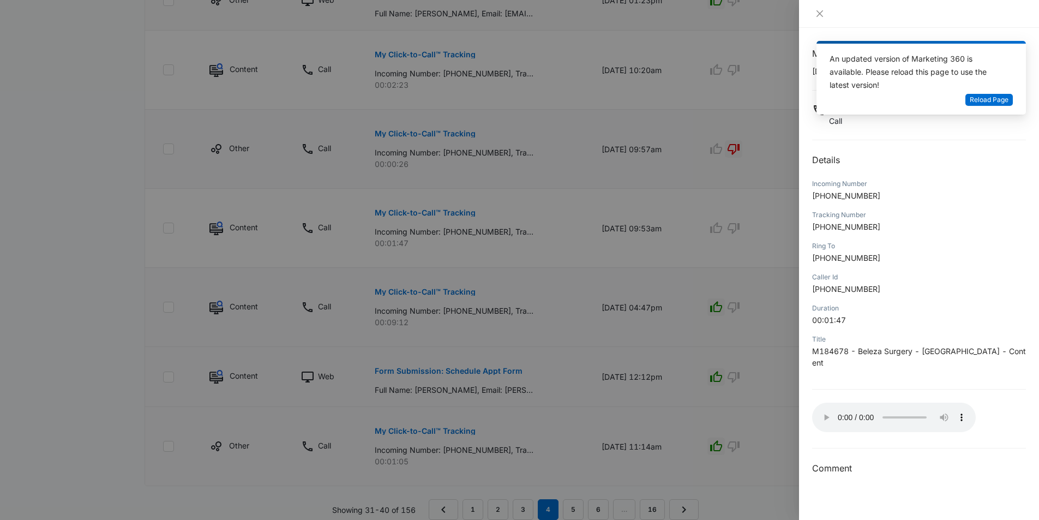
click at [641, 183] on div at bounding box center [519, 260] width 1039 height 520
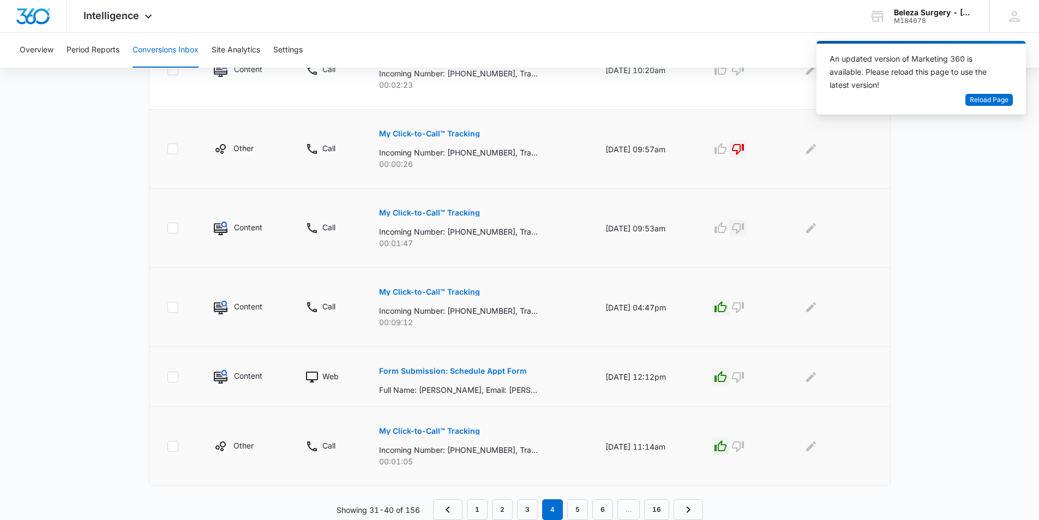
click at [742, 226] on icon "button" at bounding box center [738, 228] width 13 height 13
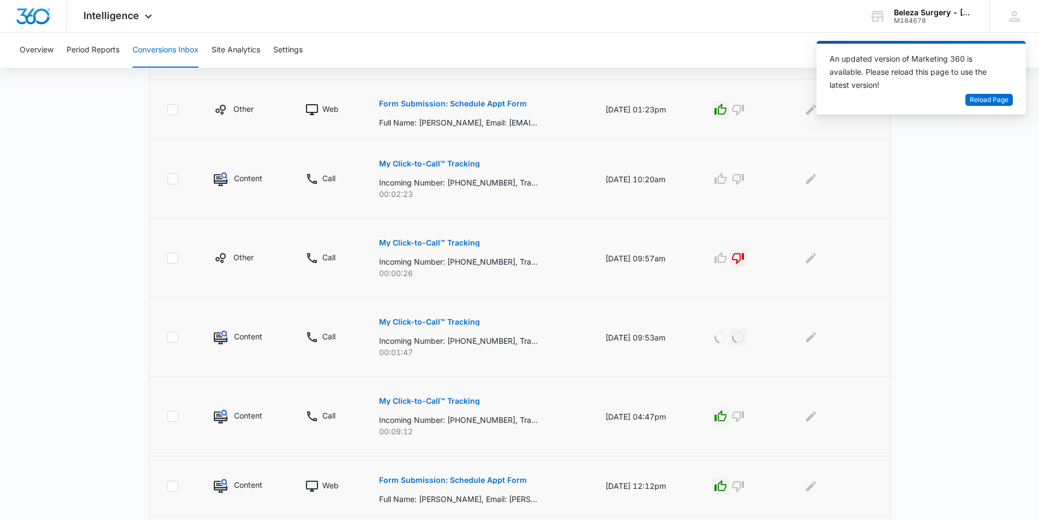
click at [428, 168] on button "My Click-to-Call™ Tracking" at bounding box center [429, 164] width 101 height 26
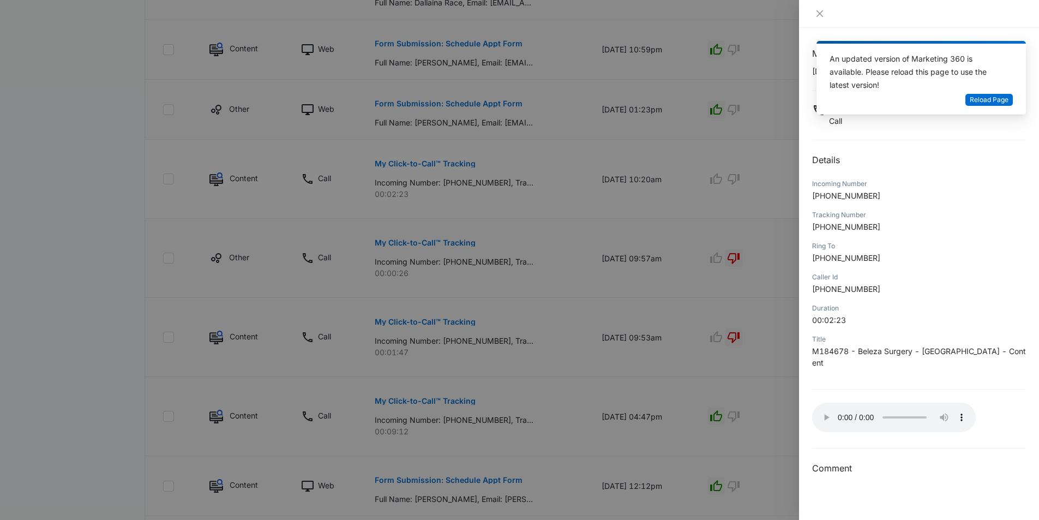
click at [681, 246] on div at bounding box center [519, 260] width 1039 height 520
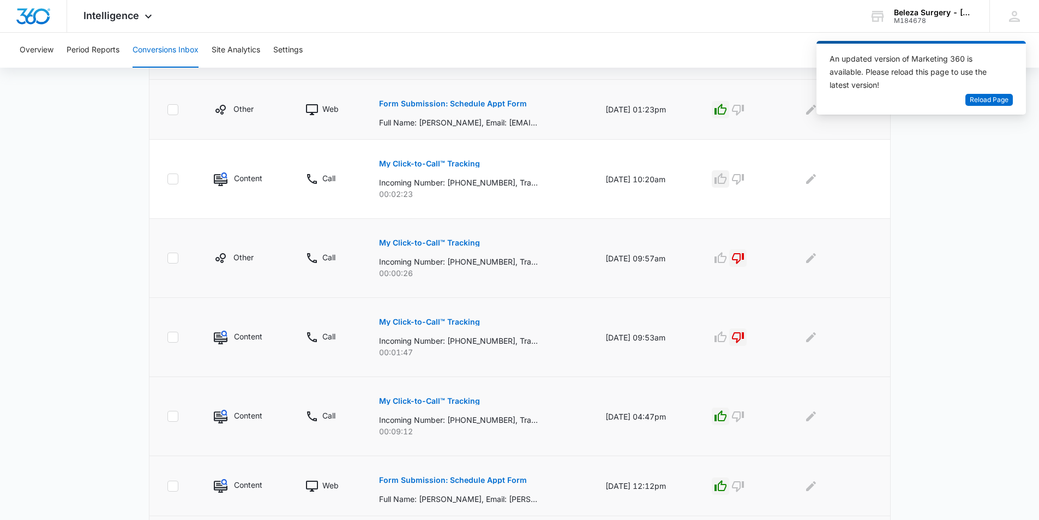
click at [725, 175] on icon "button" at bounding box center [720, 178] width 13 height 13
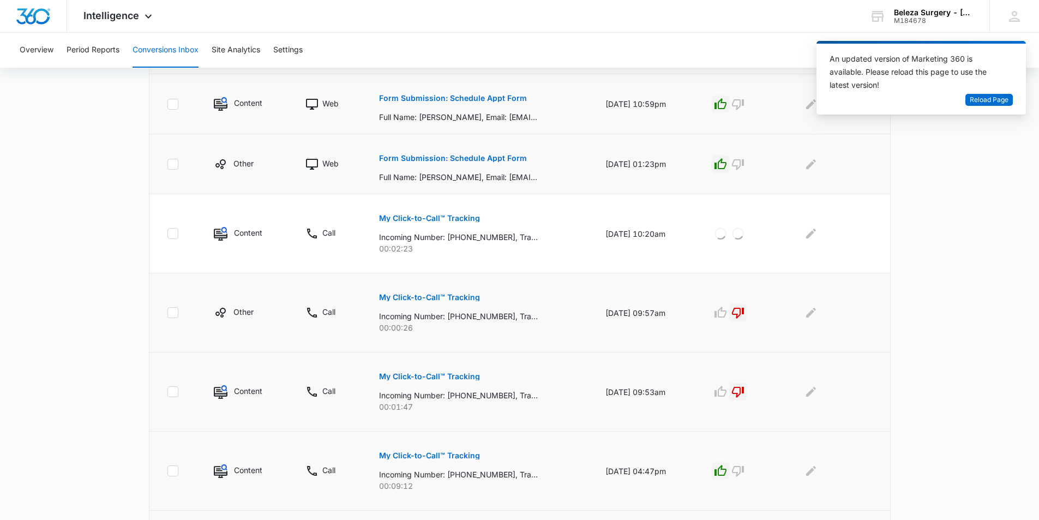
scroll to position [553, 0]
